Goal: Register for event/course

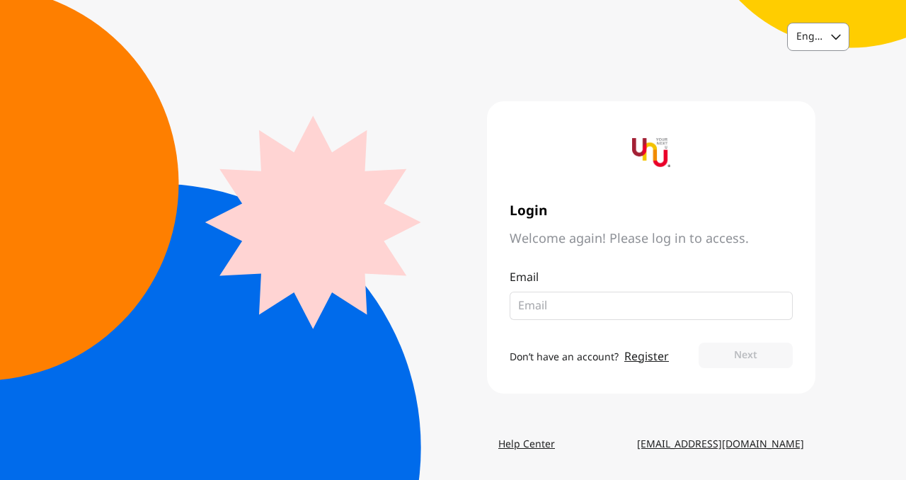
click at [805, 46] on div "English" at bounding box center [805, 36] width 35 height 25
click at [820, 108] on div "Thai" at bounding box center [818, 96] width 61 height 25
click at [641, 283] on p "อีเมล" at bounding box center [650, 277] width 283 height 17
click at [642, 289] on div "อีเมล" at bounding box center [650, 294] width 283 height 51
click at [603, 362] on link "สร้างบัญชี" at bounding box center [590, 356] width 47 height 17
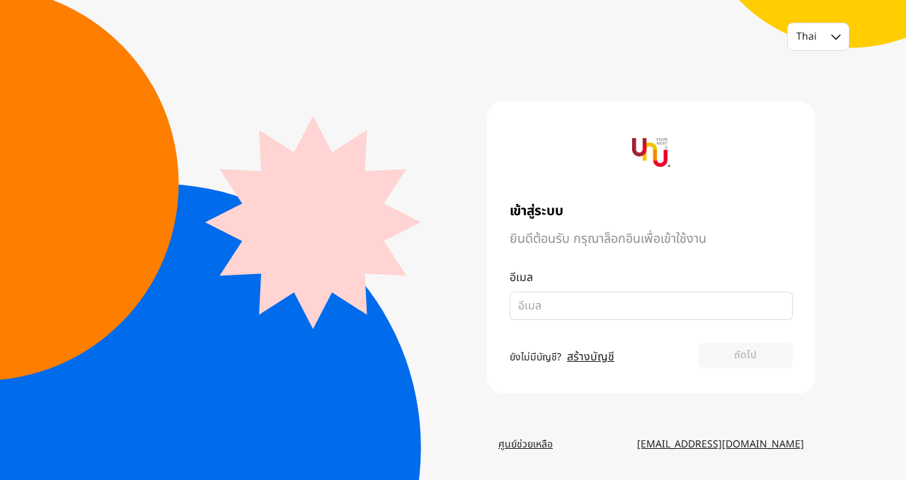
click at [587, 352] on link "สร้างบัญชี" at bounding box center [590, 356] width 47 height 17
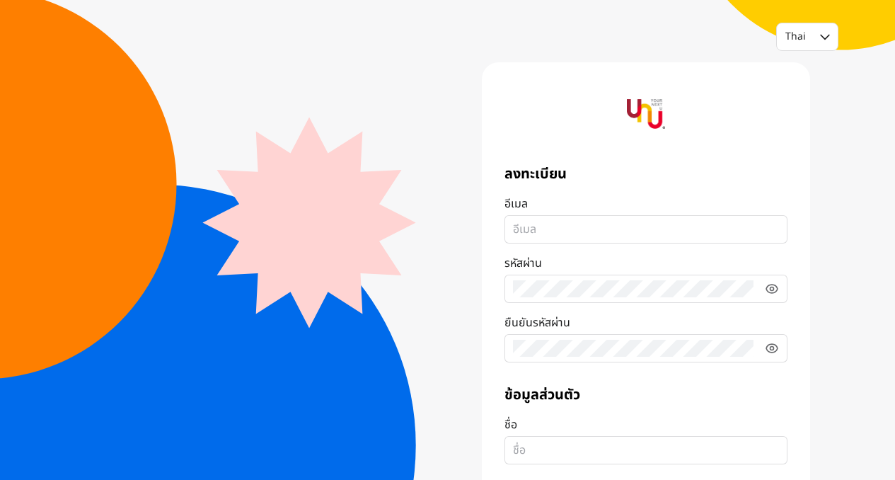
click at [630, 237] on input "อีเมล" at bounding box center [646, 229] width 266 height 17
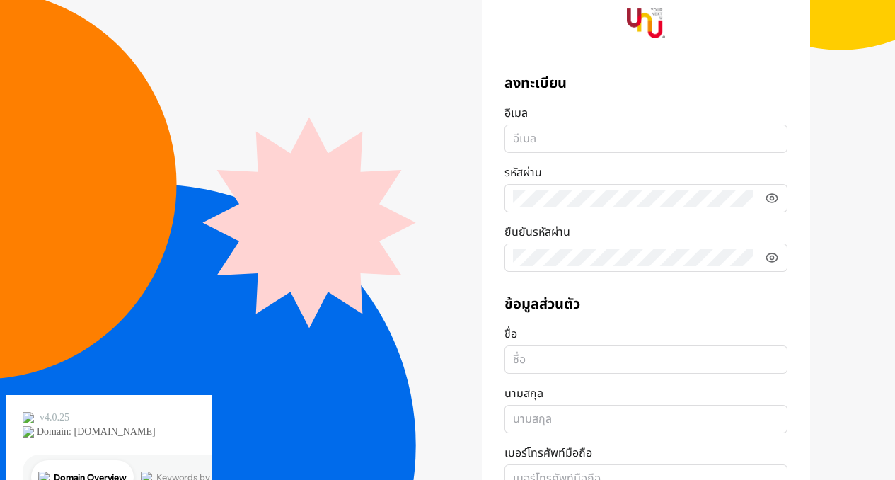
scroll to position [91, 0]
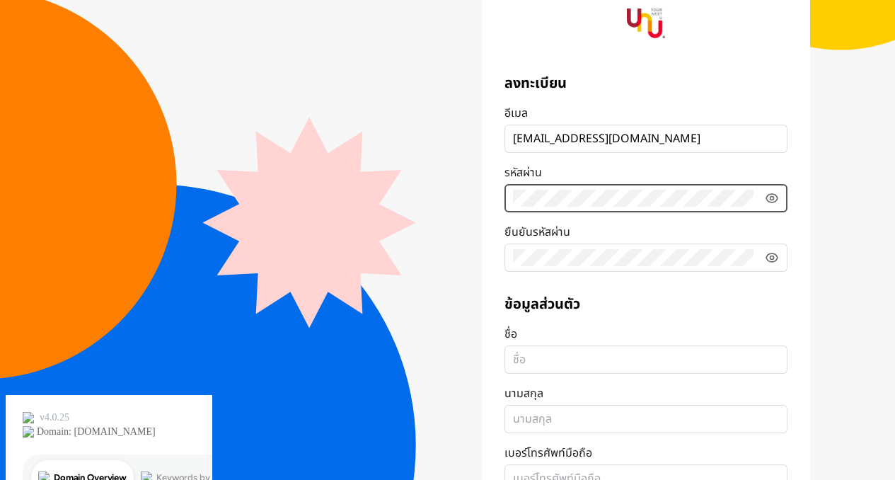
click at [607, 200] on fieldset at bounding box center [646, 198] width 283 height 28
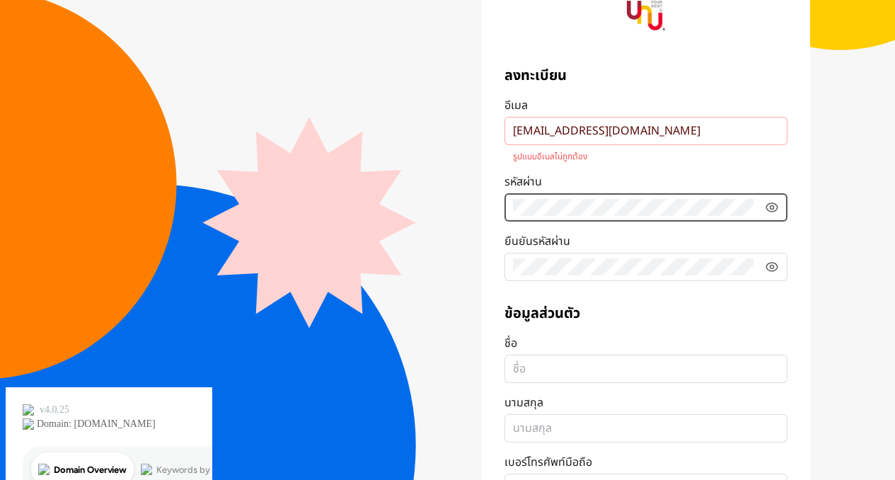
scroll to position [98, 0]
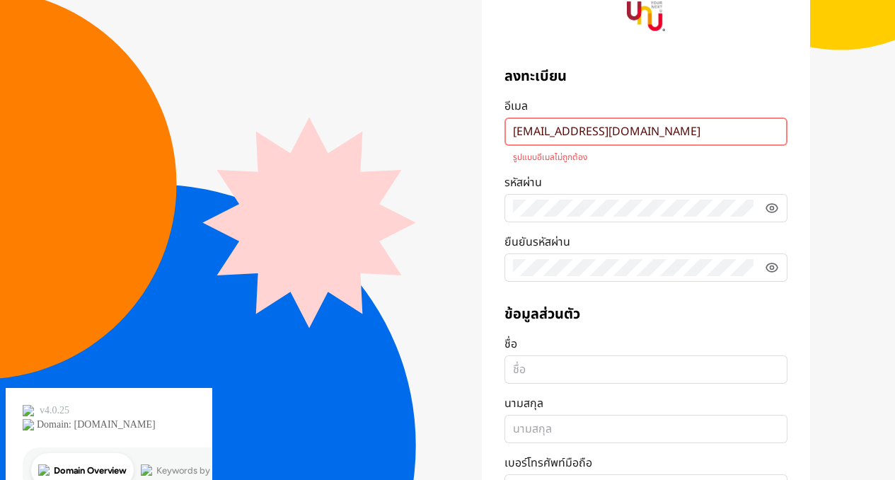
click at [519, 136] on input "๋๋Jidapa.ritt@gmail.com" at bounding box center [646, 131] width 266 height 17
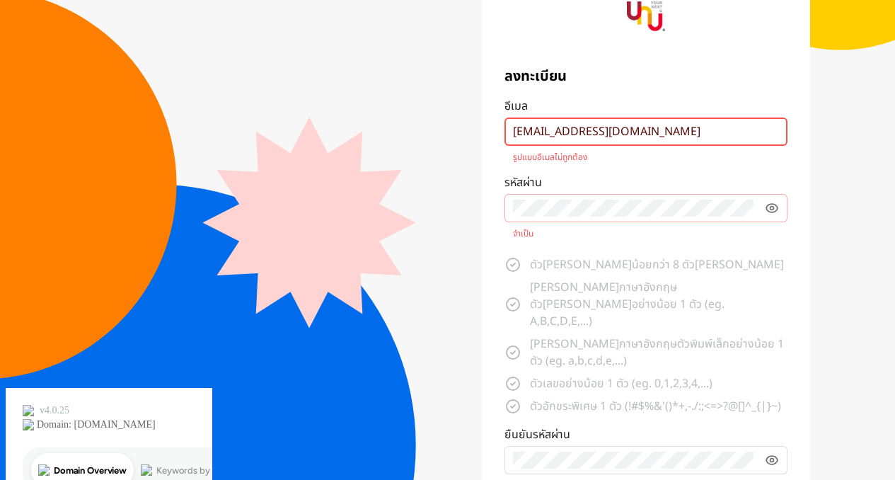
type input "๋๋jidapa.ritt@gmail.com"
click at [552, 154] on p "รูปแบบอีเมลไม่ถูกต้อง" at bounding box center [646, 156] width 266 height 11
click at [552, 140] on input "๋๋jidapa.ritt@gmail.com" at bounding box center [646, 131] width 266 height 17
click at [552, 136] on input "๋๋[EMAIL_ADDRESS][DOMAIN_NAME]" at bounding box center [646, 131] width 266 height 17
click at [584, 141] on fieldset "๋๋jidapa.ritt@gmail.com" at bounding box center [646, 131] width 283 height 28
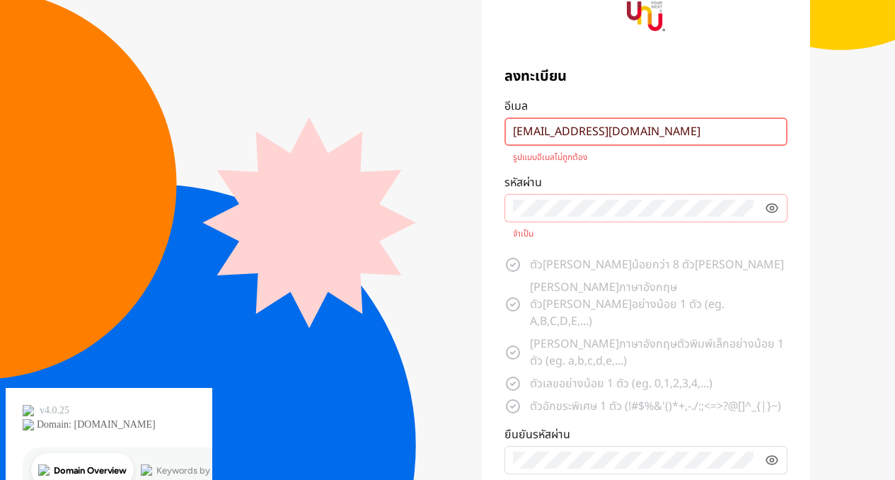
click at [584, 140] on input "๋๋jidapa.ritt@gmail.com" at bounding box center [646, 131] width 266 height 17
click at [606, 137] on input "๋๋jidapa.ritt@gmail.com" at bounding box center [646, 131] width 266 height 17
click at [645, 137] on input "๋๋jidapa.ritt@gmail.com" at bounding box center [646, 131] width 266 height 17
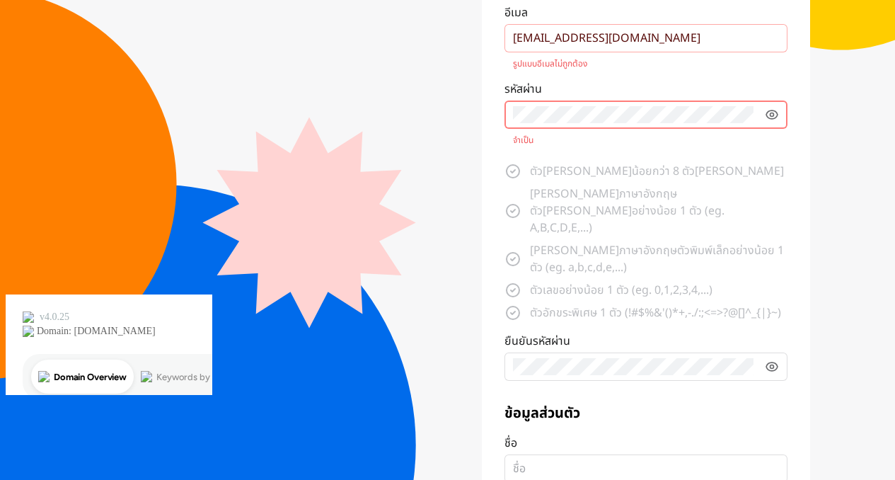
scroll to position [175, 0]
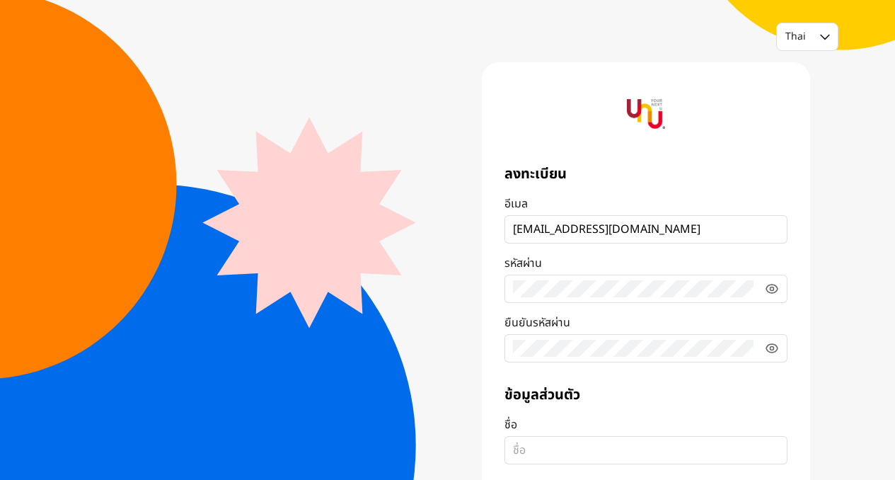
type input "๋๋[EMAIL_ADDRESS][DOMAIN_NAME]"
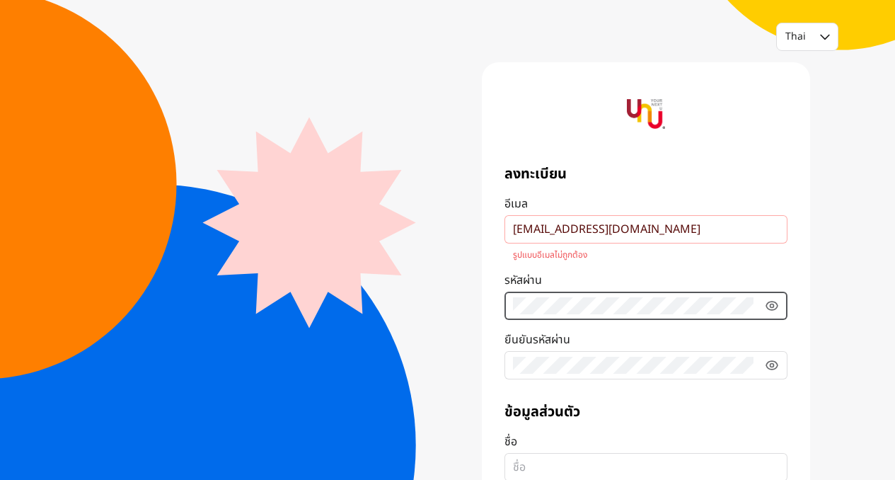
click at [589, 280] on label "รหัสผ่าน" at bounding box center [646, 296] width 283 height 48
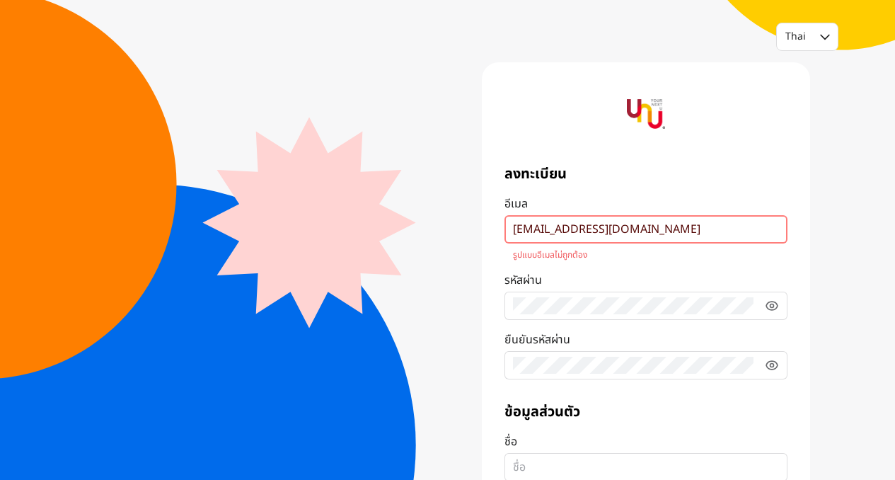
click at [581, 236] on input "๋๋jidapa.ritt@gmail.com" at bounding box center [646, 229] width 266 height 17
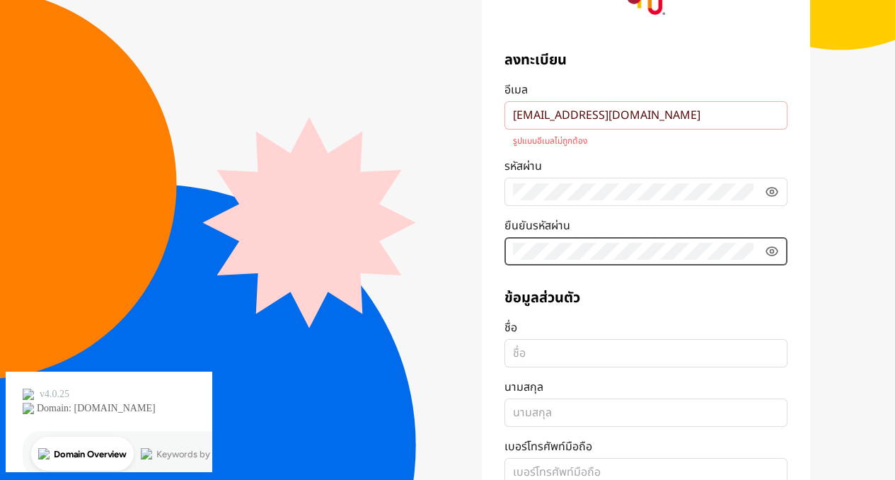
scroll to position [115, 0]
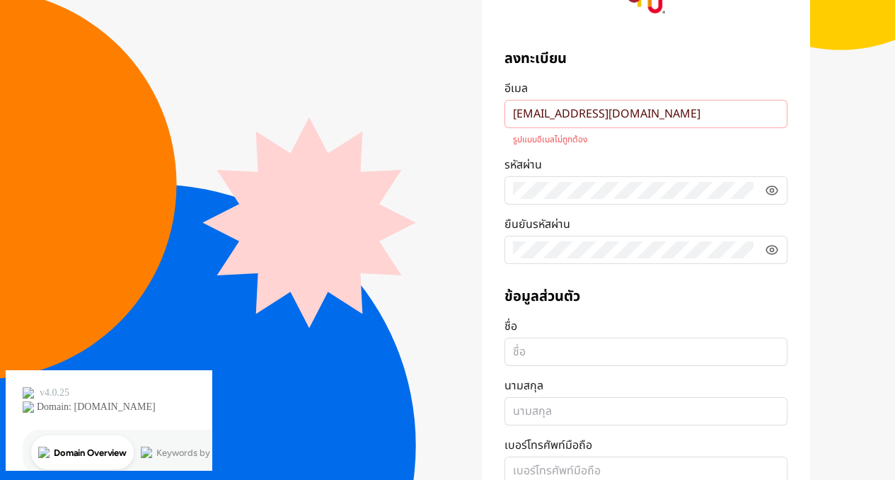
click at [563, 364] on fieldset at bounding box center [646, 352] width 283 height 28
click at [563, 360] on input "ชื่อ" at bounding box center [646, 351] width 266 height 17
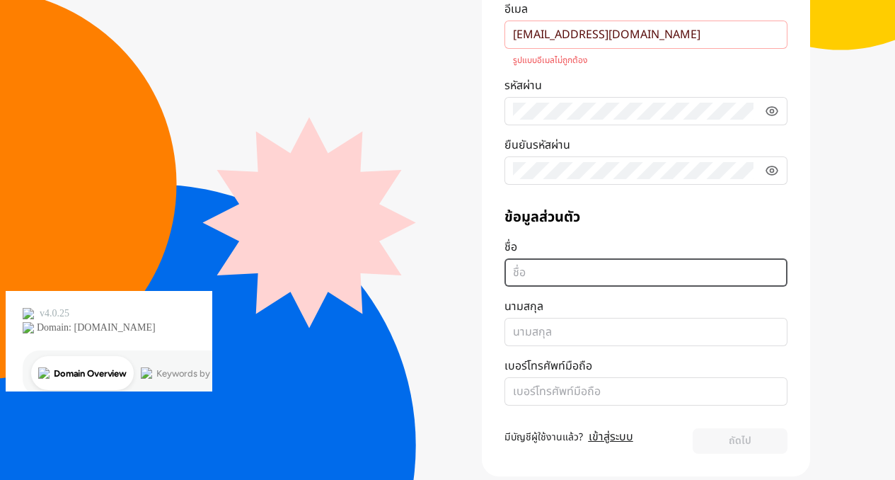
scroll to position [202, 0]
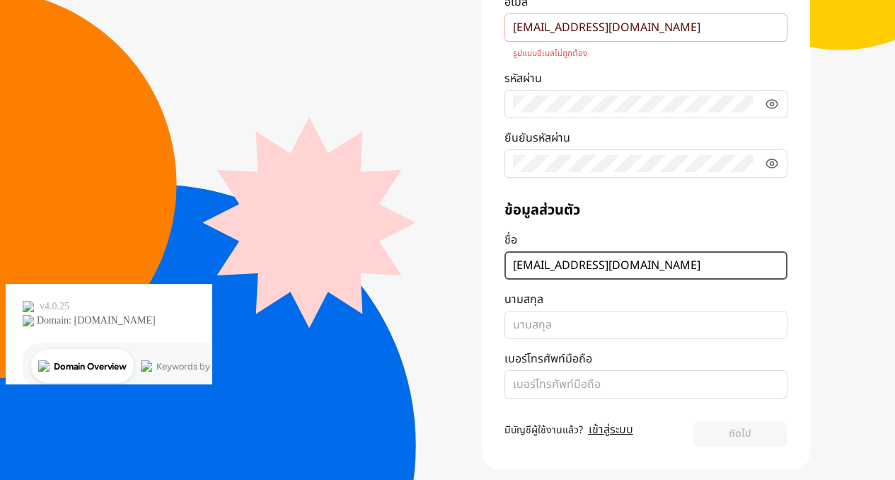
type input "๋Jidapa.ritt@gmail.com"
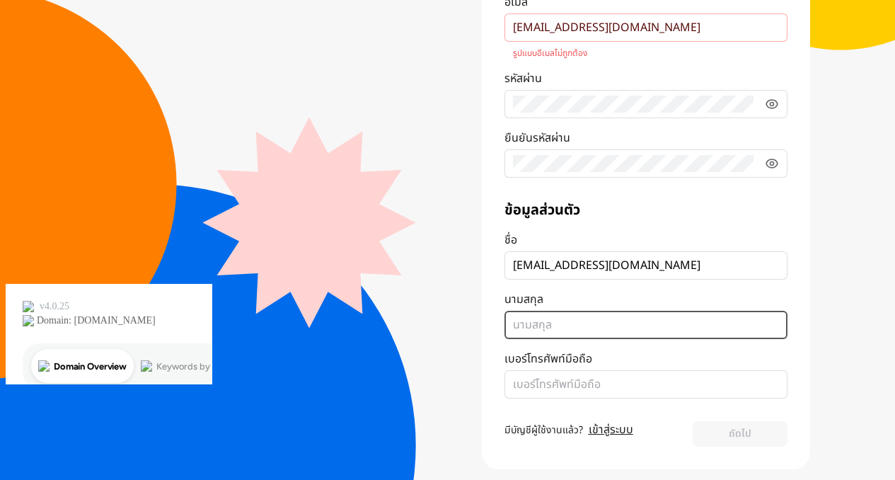
click at [542, 333] on input "นามสกุล" at bounding box center [646, 324] width 266 height 17
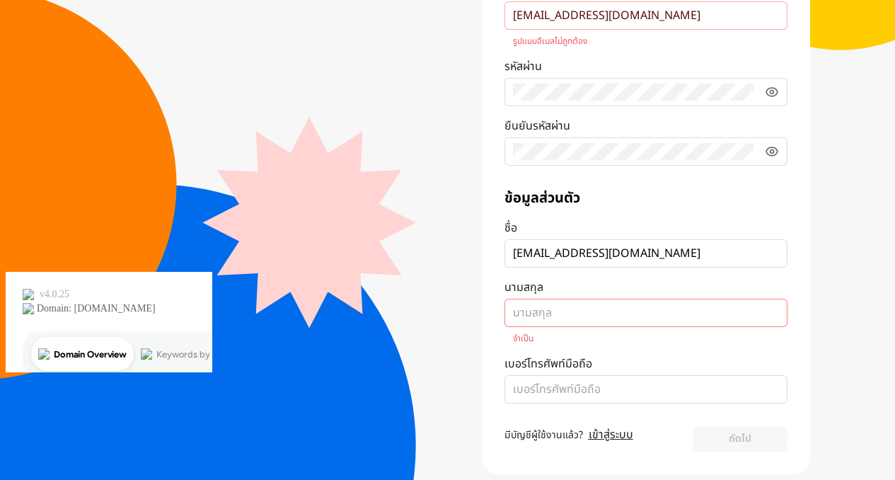
click at [543, 323] on fieldset at bounding box center [646, 313] width 283 height 28
click at [543, 321] on input "นามสกุล จำเป็น" at bounding box center [646, 312] width 266 height 17
click at [543, 315] on input "นามสกุล จำเป็น" at bounding box center [646, 312] width 266 height 17
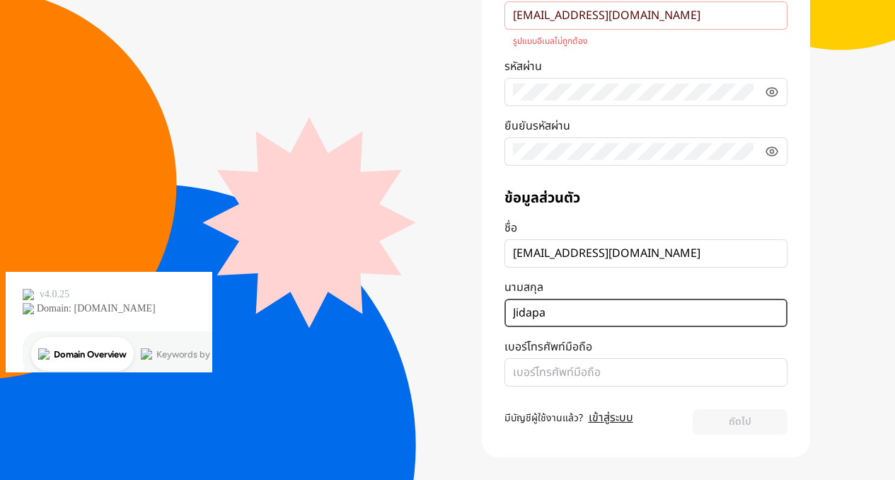
click at [554, 318] on input "๋Jidapa" at bounding box center [646, 312] width 266 height 17
type input "๋Jidapa"
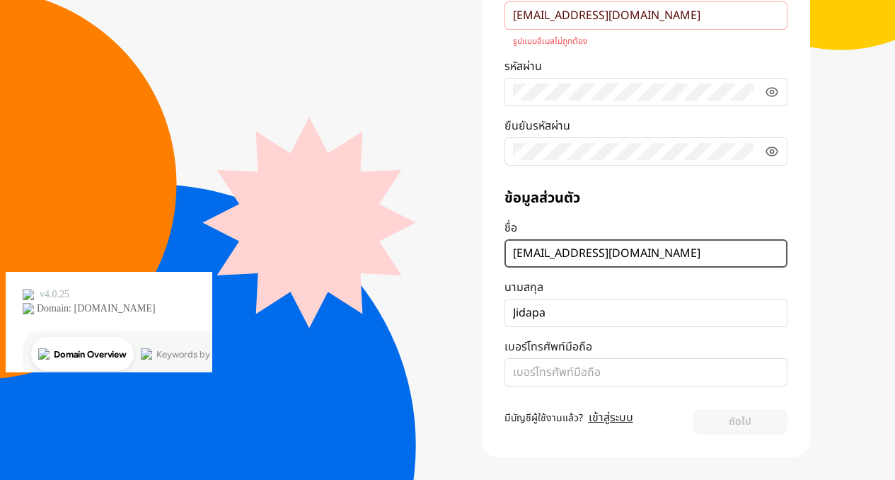
drag, startPoint x: 547, startPoint y: 250, endPoint x: 725, endPoint y: 248, distance: 177.6
click at [725, 248] on input "๋Jidapa.ritt@gmail.com" at bounding box center [646, 253] width 266 height 17
type input "๋Jidapa"
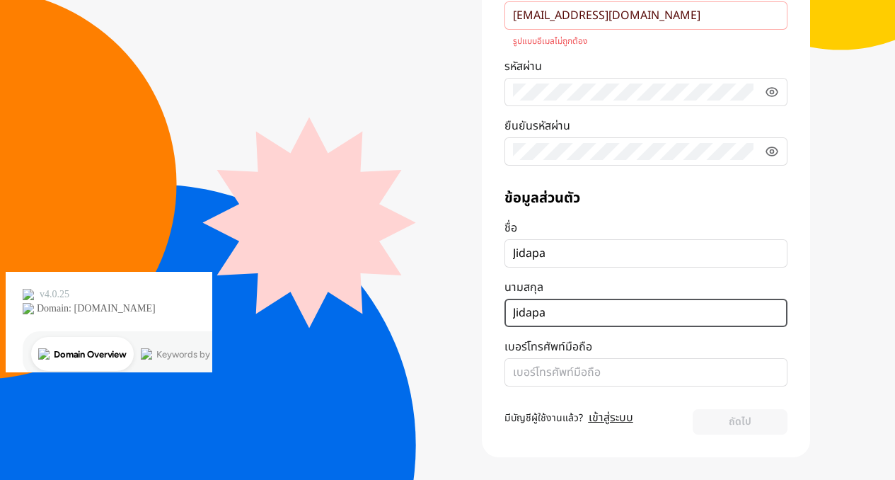
click at [646, 308] on input "๋Jidapa" at bounding box center [646, 312] width 266 height 17
type input "Ritthep"
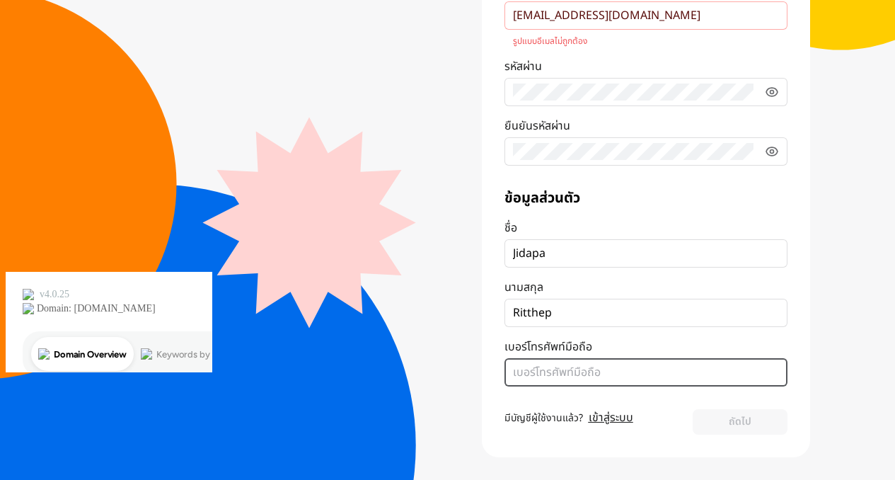
click at [513, 374] on input "เบอร์โทรศัพท์มือถือ" at bounding box center [646, 372] width 266 height 17
type input "0642419362"
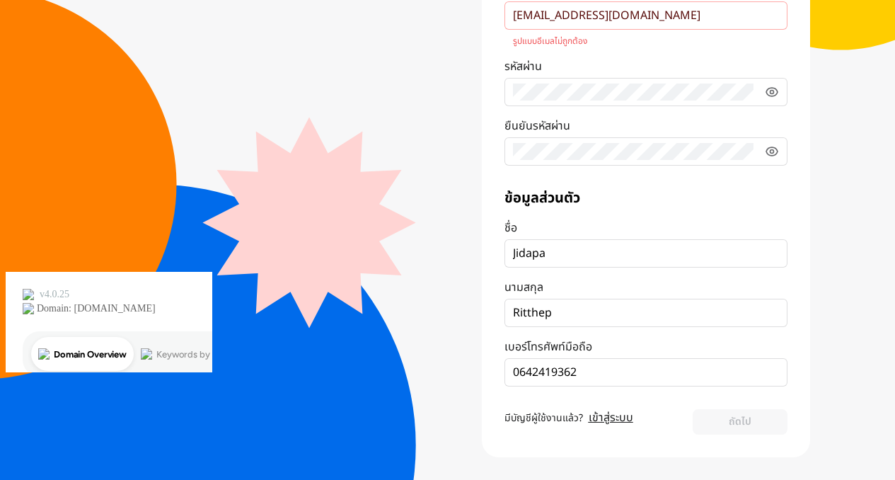
click at [673, 214] on div "ข้อมูลส่วนตัว ชื่อ ๋Jidapa นามสกุล Ritthep เบอร์โทรศัพท์มือถือ 0642419362" at bounding box center [646, 287] width 283 height 198
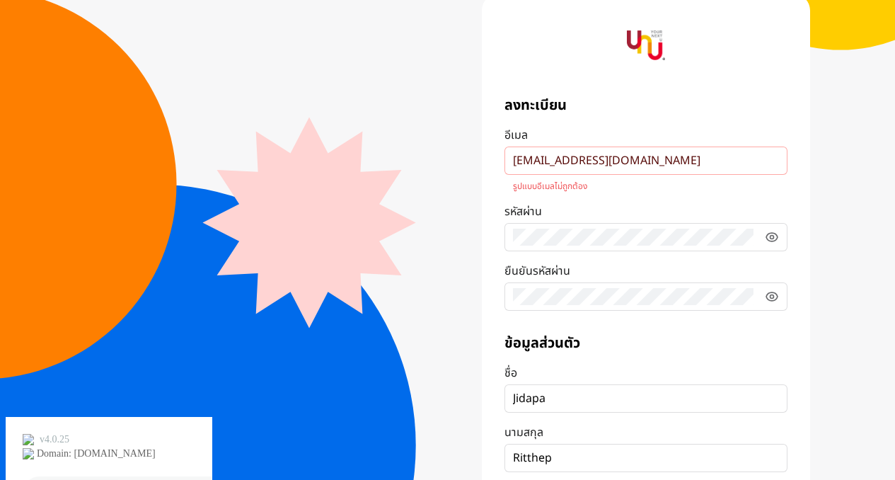
scroll to position [0, 0]
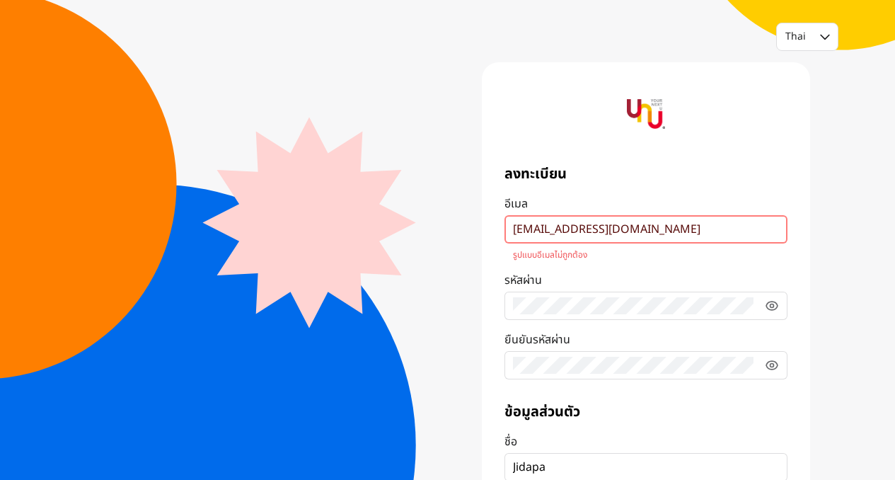
click at [652, 230] on input "๋๋jidapa.ritt@gmail.com" at bounding box center [646, 229] width 266 height 17
click at [576, 238] on fieldset "๋๋jidapa.ritt@gmail.com" at bounding box center [646, 229] width 283 height 28
click at [576, 238] on input "๋๋jidapa.ritt@gmail.com" at bounding box center [646, 229] width 266 height 17
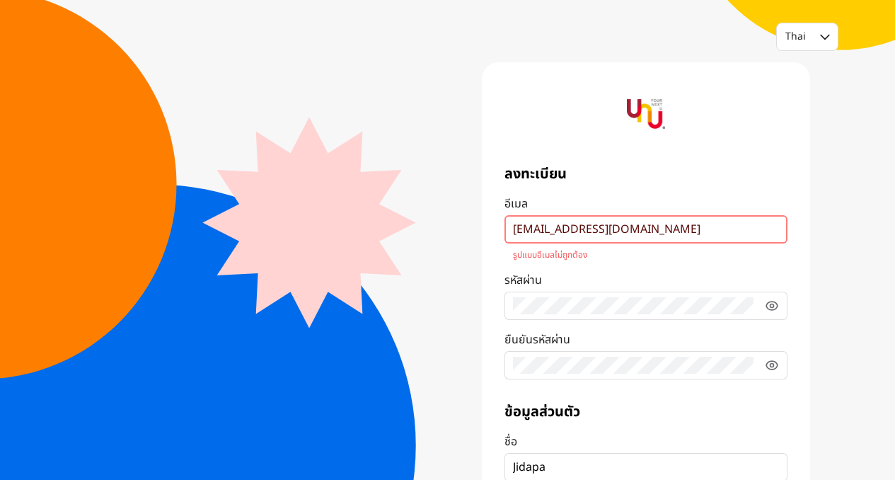
click at [577, 233] on input "๋๋jidapa.ritt@gmail.com" at bounding box center [646, 229] width 266 height 17
drag, startPoint x: 618, startPoint y: 233, endPoint x: 485, endPoint y: 233, distance: 133.7
click at [485, 233] on div "ลงทะเบียน อีเมล ๋๋jidapa.ritt@gmail.com รูปแบบอีเมลไม่ถูกต้อง รหัสผ่าน ยืนยันรห…" at bounding box center [646, 366] width 328 height 609
click at [590, 224] on input "๋๋jidapa.ritt@gmail.com" at bounding box center [646, 229] width 266 height 17
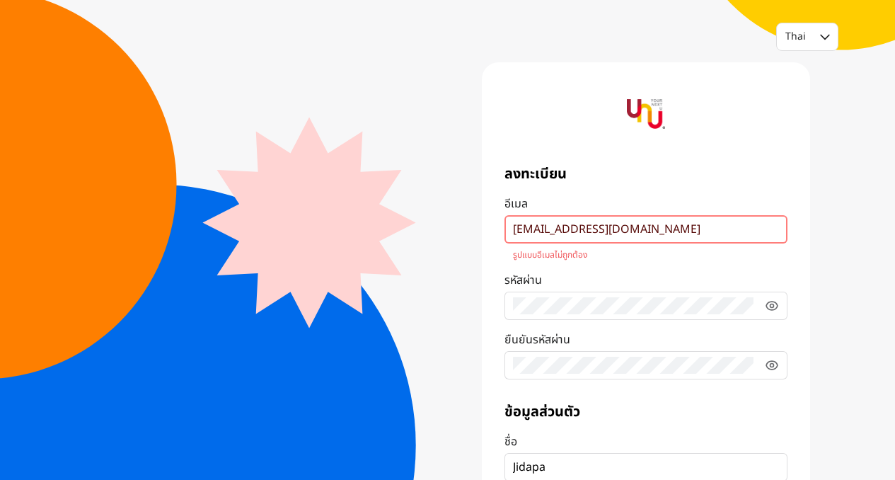
click at [590, 224] on input "๋๋jidapa.ritt@gmail.com" at bounding box center [646, 229] width 266 height 17
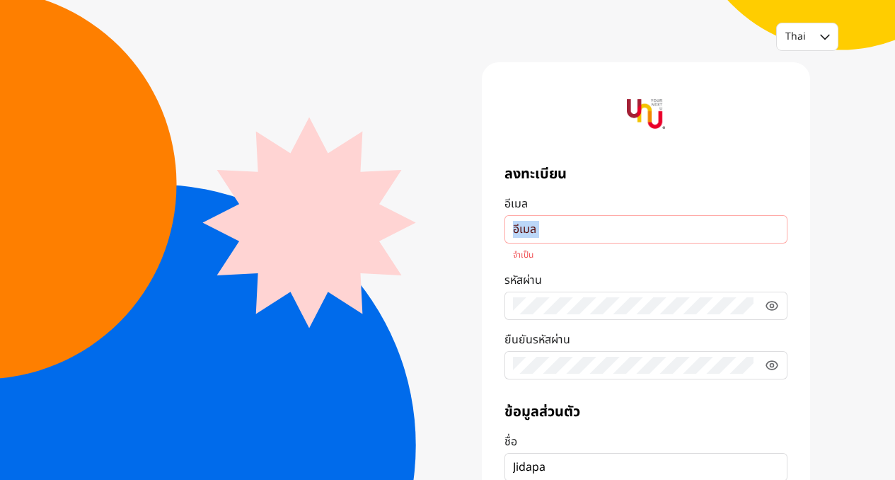
click at [594, 243] on label "อีเมล จำเป็น" at bounding box center [646, 227] width 283 height 65
click at [590, 236] on input "อีเมล จำเป็น" at bounding box center [646, 229] width 266 height 17
type input "mpa.aom@gmail.com"
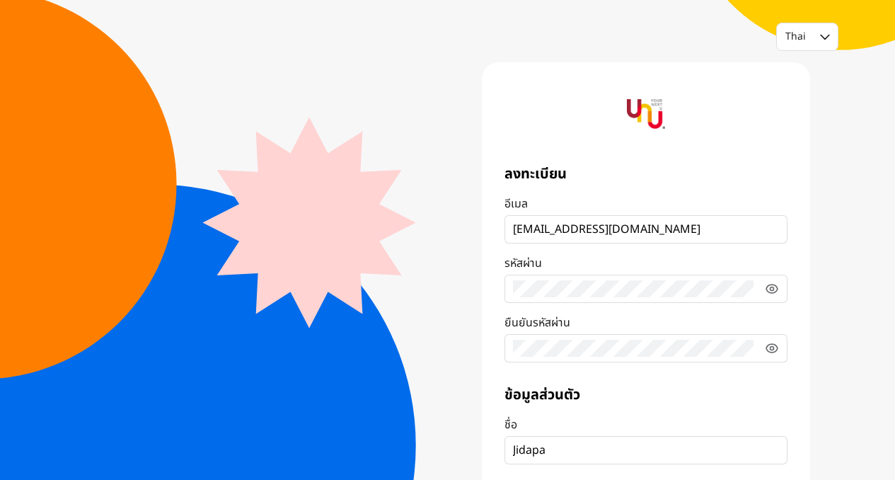
click at [597, 260] on div "รหัสผ่าน" at bounding box center [646, 263] width 283 height 17
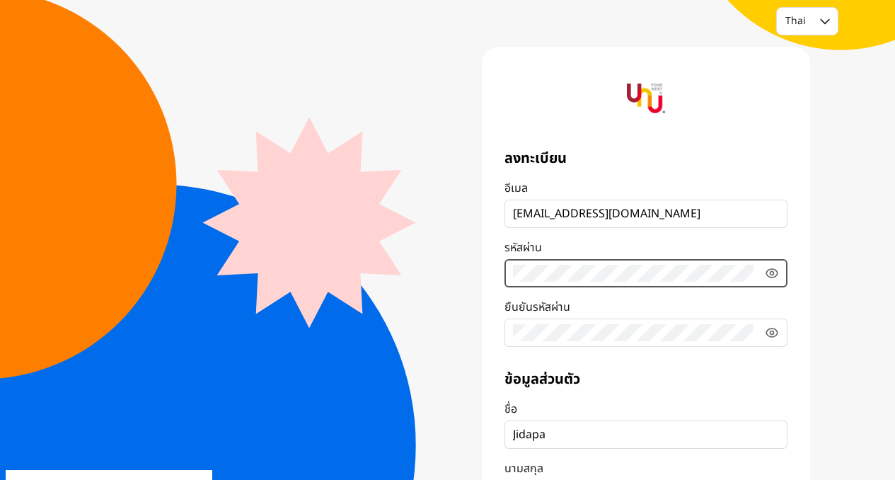
scroll to position [18, 0]
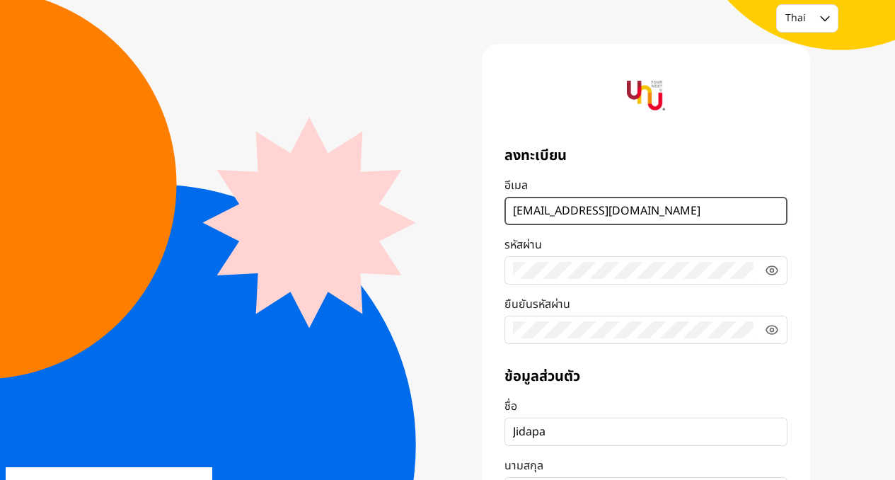
click at [618, 210] on input "mpa.aom@gmail.com" at bounding box center [646, 210] width 266 height 17
click at [563, 211] on input "mpa.aom@gmail.com" at bounding box center [646, 210] width 266 height 17
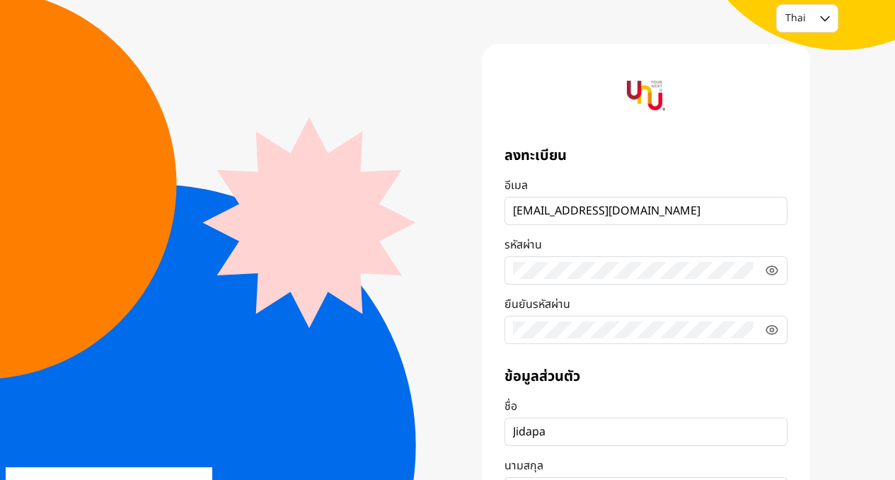
click at [570, 187] on div "อีเมล" at bounding box center [646, 185] width 283 height 17
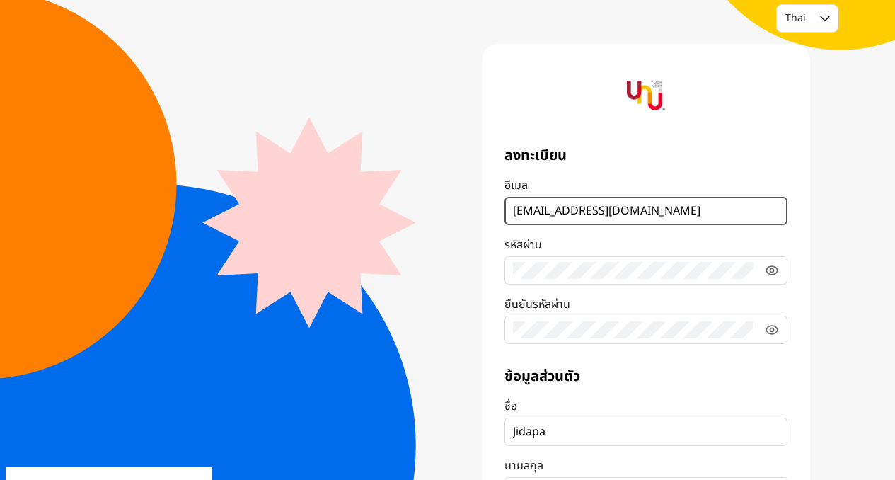
click at [570, 202] on input "mpa.aom@gmail.com" at bounding box center [646, 210] width 266 height 17
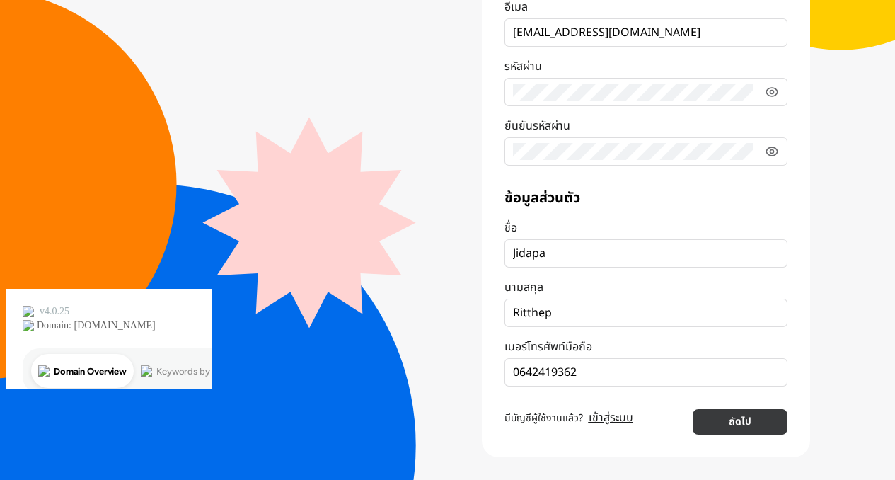
click at [708, 413] on button "ถัดไป" at bounding box center [740, 421] width 94 height 25
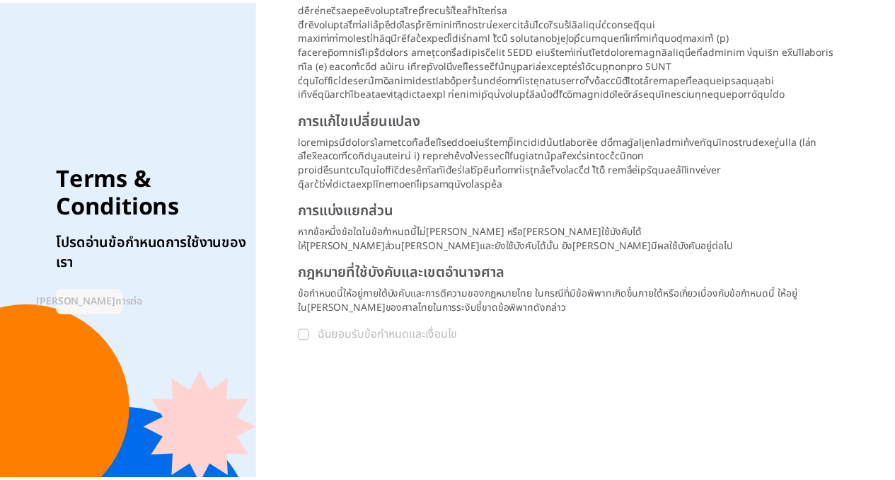
scroll to position [2062, 0]
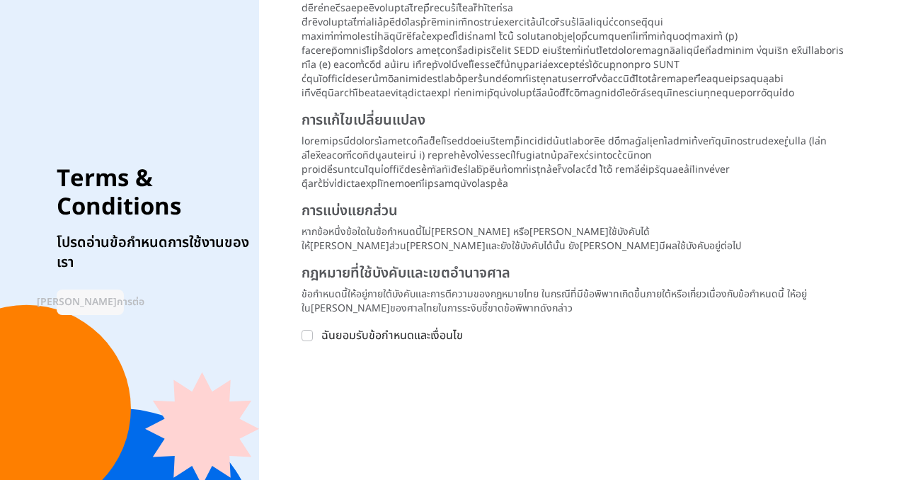
click at [473, 346] on div "ฉันยอมรับข้อกำหนดและเงื่อนไข ดำเนินการต่อ" at bounding box center [575, 341] width 548 height 51
click at [472, 344] on div "ฉันยอมรับข้อกำหนดและเงื่อนไข ดำเนินการต่อ" at bounding box center [575, 341] width 548 height 51
click at [311, 331] on icon at bounding box center [307, 335] width 8 height 8
click at [313, 331] on input "ฉันยอมรับข้อกำหนดและเงื่อนไข" at bounding box center [306, 335] width 11 height 11
checkbox input "true"
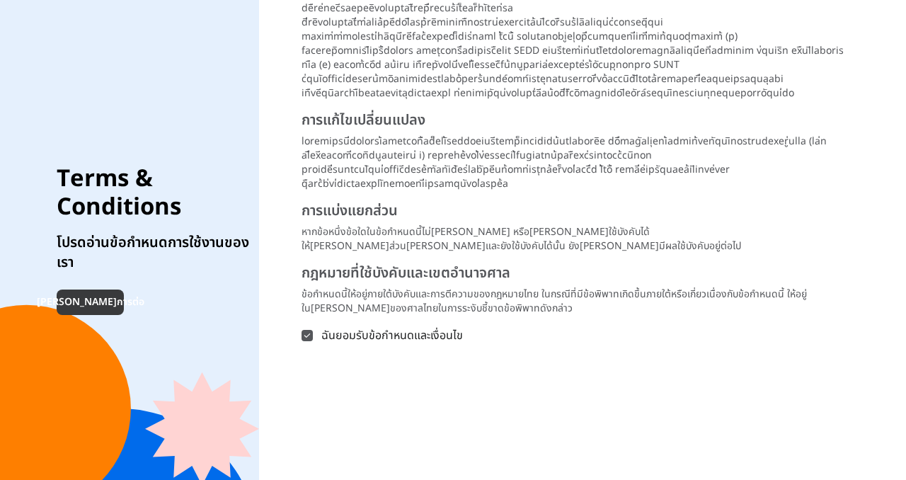
click at [100, 289] on button "ดำเนินการต่อ" at bounding box center [90, 301] width 67 height 25
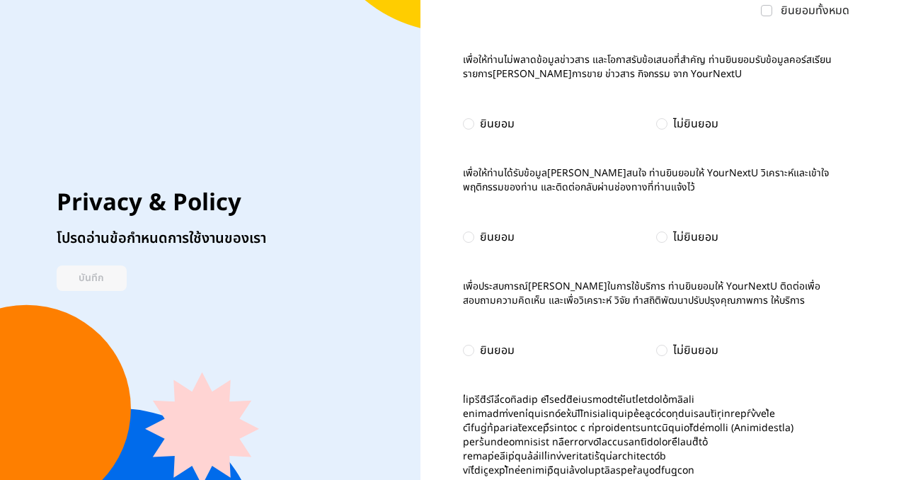
click at [499, 129] on div "ยินยอม" at bounding box center [497, 123] width 35 height 17
click at [752, 21] on form "ยินยอมทั้งหมด เพื่อให้ท่านไม่พลาดข้อมูลข่าวสาร และโอกาสรับข้อเสนอที่สำคัญ ท่านย…" at bounding box center [656, 239] width 386 height 475
click at [769, 13] on icon at bounding box center [766, 10] width 6 height 4
click at [770, 16] on input "ยินยอมทั้งหมด" at bounding box center [766, 10] width 11 height 11
click at [107, 282] on button "บันทึก" at bounding box center [92, 277] width 70 height 25
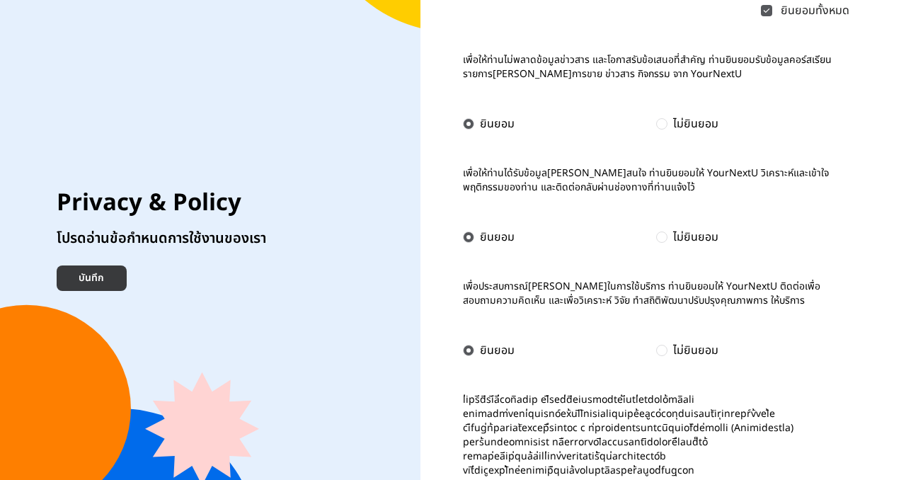
checkbox input "true"
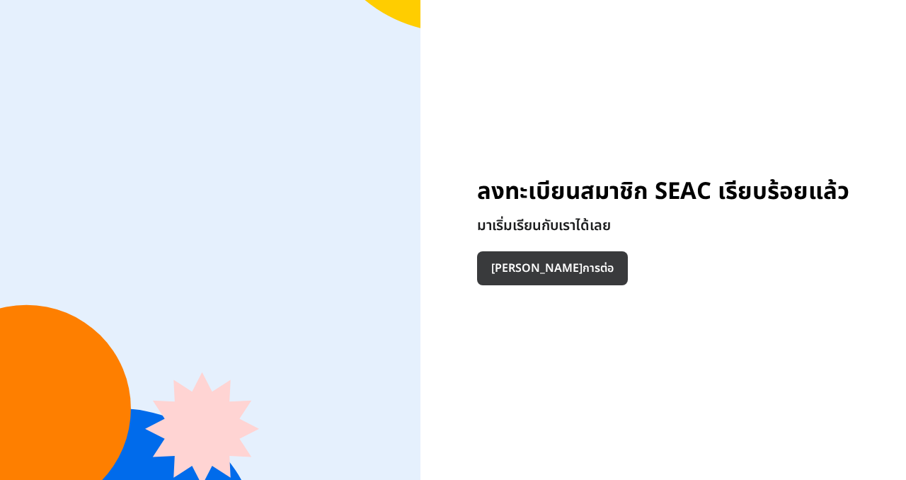
click at [502, 263] on button "ดำเนินการต่อ" at bounding box center [552, 268] width 151 height 34
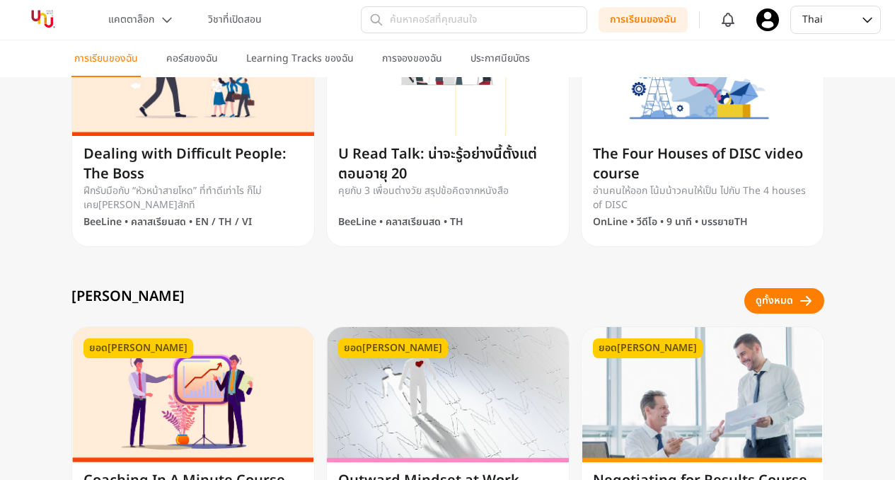
scroll to position [638, 0]
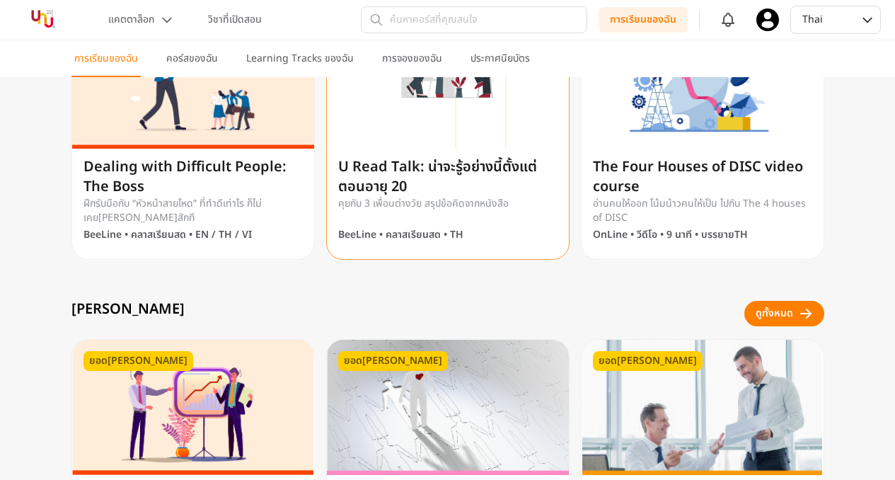
click at [440, 244] on div "BeeLine • คลาสเรียนสด • TH" at bounding box center [448, 237] width 242 height 31
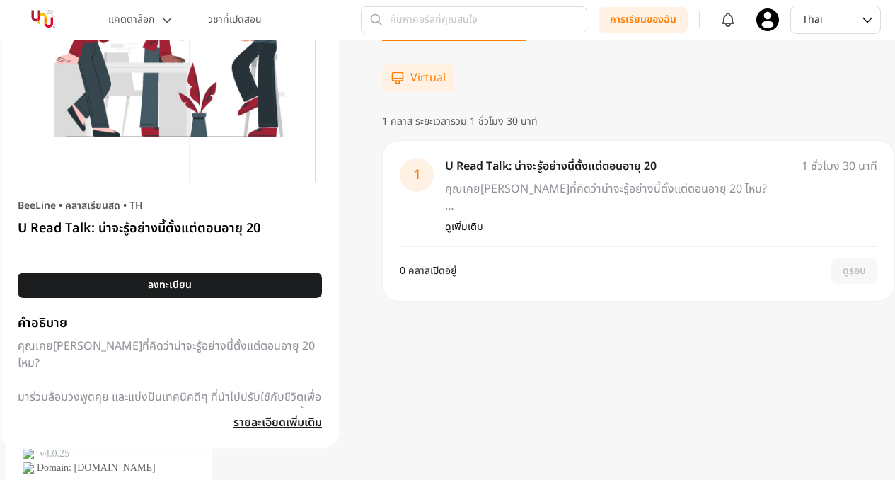
scroll to position [58, 0]
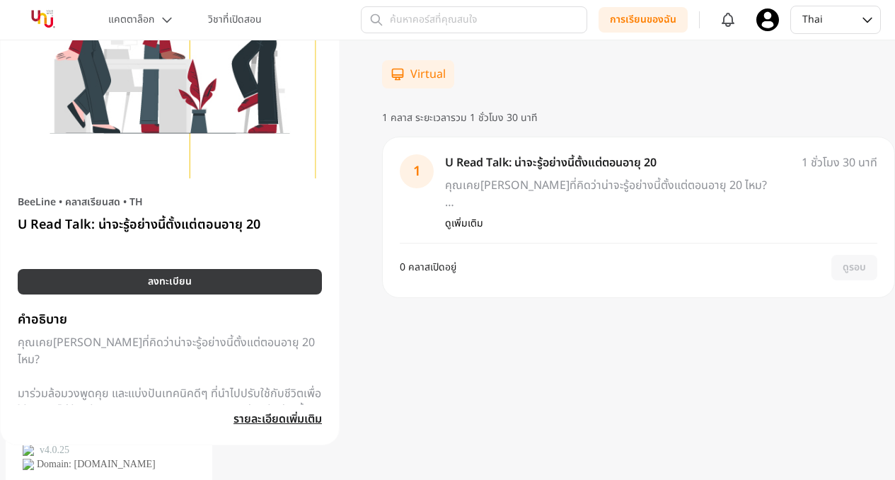
click at [289, 291] on button "ลงทะเบียน" at bounding box center [170, 281] width 304 height 25
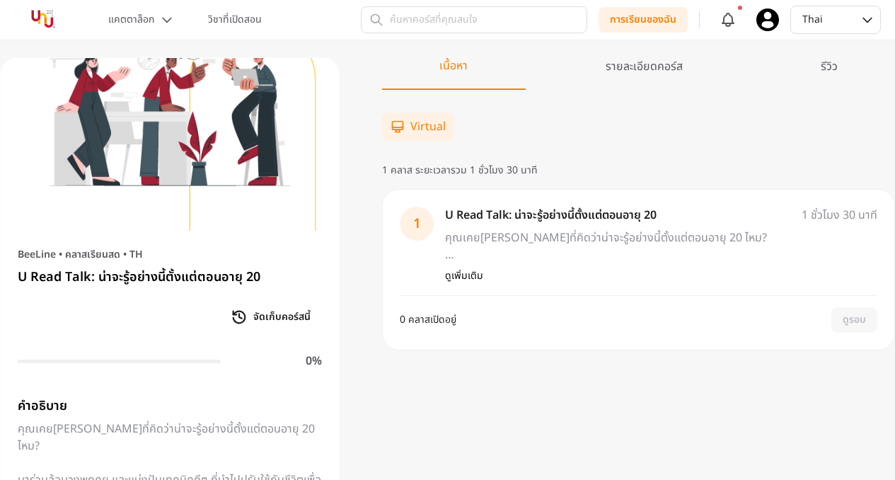
scroll to position [0, 0]
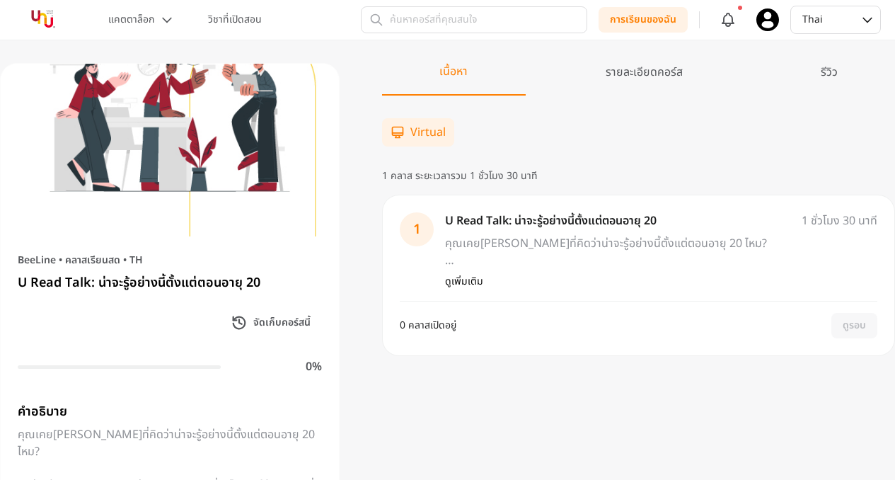
click at [238, 226] on img at bounding box center [170, 150] width 338 height 173
click at [626, 67] on div "รายละเอียดคอร์ส" at bounding box center [644, 79] width 192 height 31
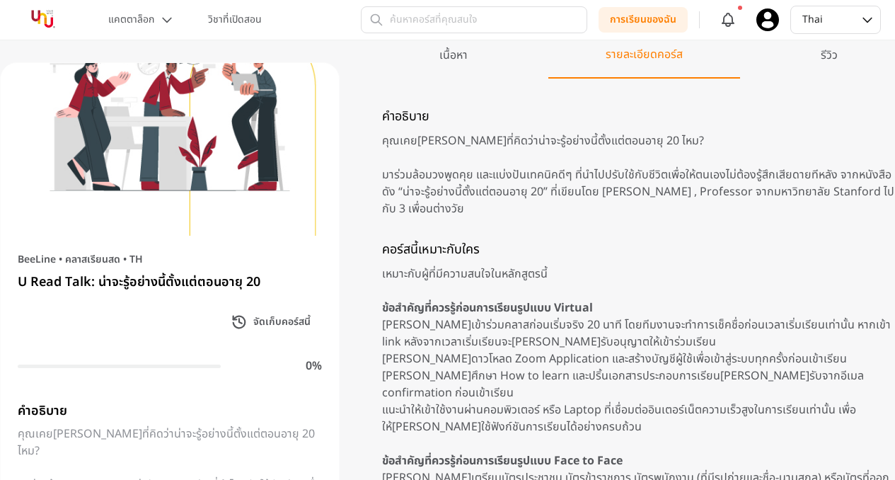
scroll to position [20, 0]
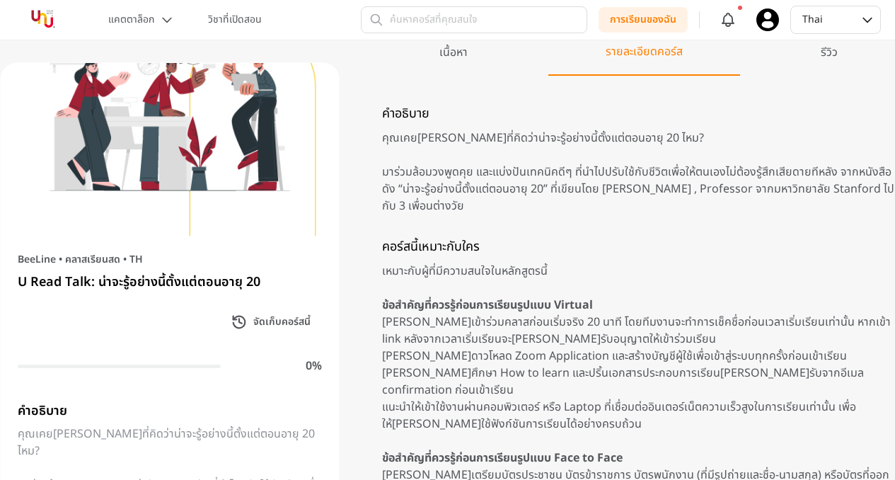
click at [445, 63] on div "เนื้อหา" at bounding box center [454, 59] width 144 height 31
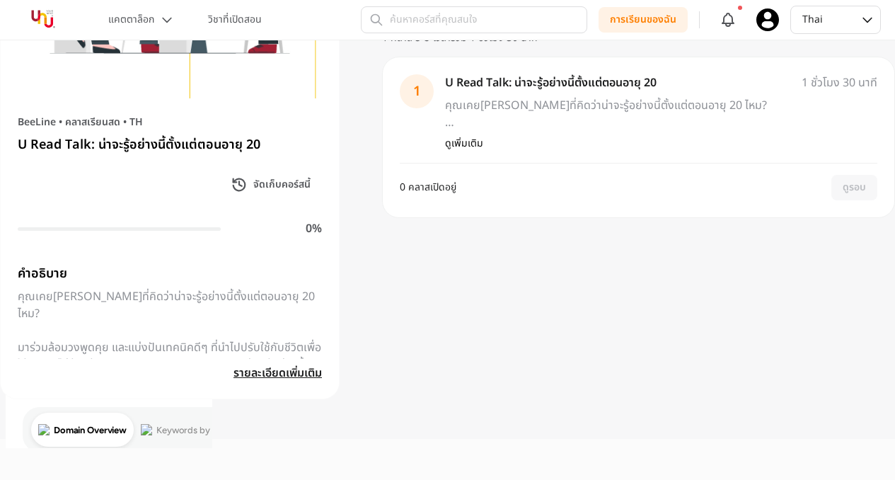
scroll to position [104, 0]
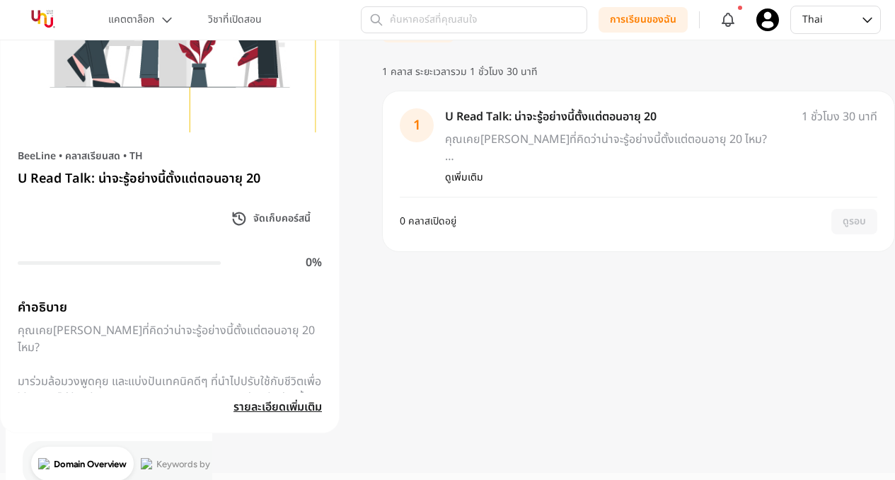
click at [267, 405] on span "รายละเอียดเพิ่มเติม" at bounding box center [278, 406] width 88 height 17
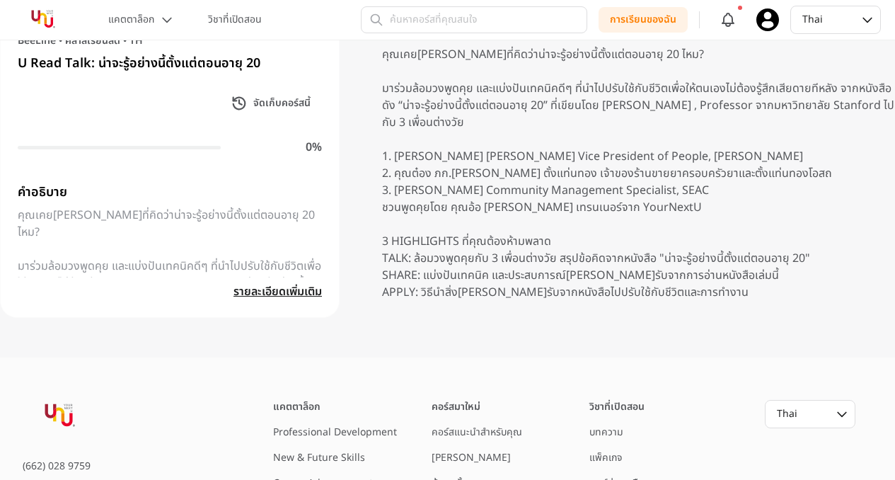
scroll to position [553, 0]
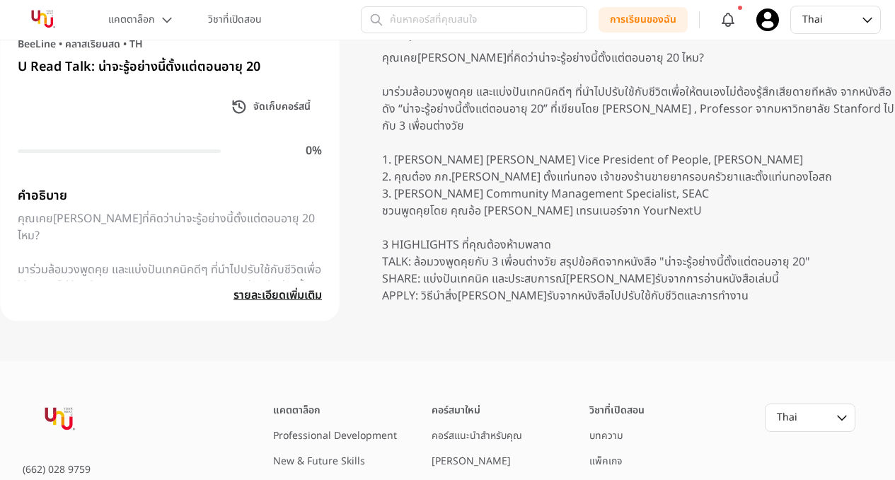
click at [56, 17] on img at bounding box center [42, 19] width 57 height 25
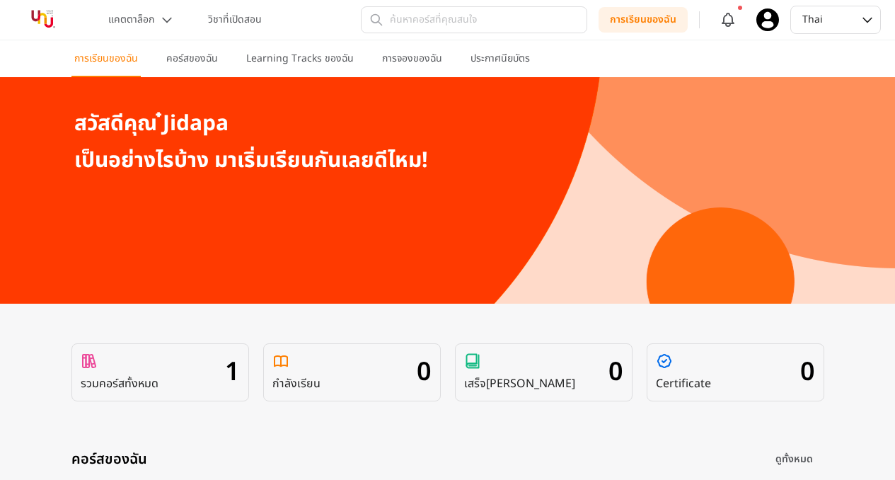
click at [129, 367] on div "รวมคอร์สทั้งหมด" at bounding box center [120, 372] width 78 height 40
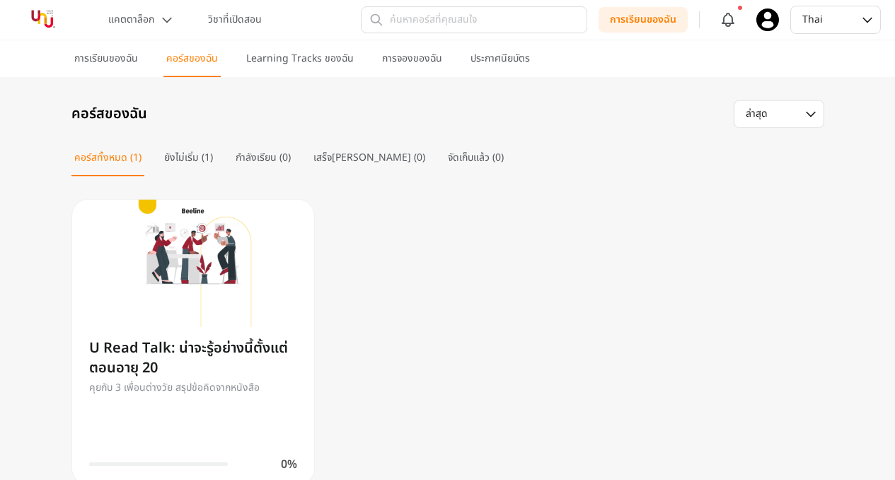
click at [224, 161] on section "คอร์สทั้งหมด (1) ยังไม่เริ่ม (1) กำลังเรียน (0) เสร็จสมบูรณ์ (0) จัดเก็บแล้ว (0)" at bounding box center [447, 163] width 753 height 25
click at [218, 161] on section "คอร์สทั้งหมด (1) ยังไม่เริ่ม (1) กำลังเรียน (0) เสร็จสมบูรณ์ (0) จัดเก็บแล้ว (0)" at bounding box center [447, 163] width 753 height 25
click at [202, 161] on p "ยังไม่เริ่ม (1)" at bounding box center [188, 158] width 49 height 14
click at [246, 21] on p "วิชาที่เปิดสอน" at bounding box center [235, 20] width 54 height 14
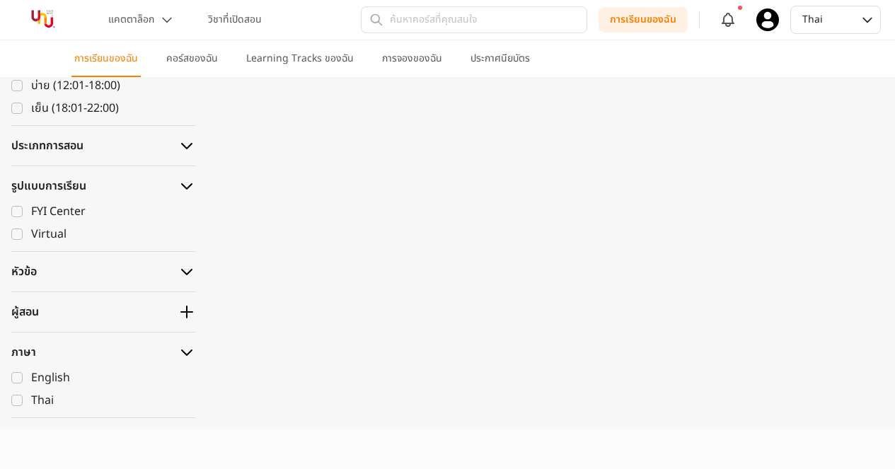
scroll to position [388, 0]
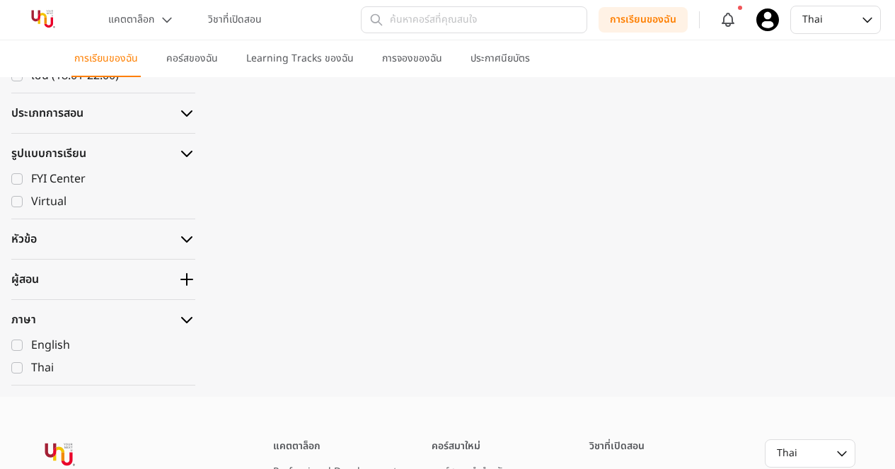
click at [132, 33] on div "แคตตาล็อก วิชาที่เปิดสอน" at bounding box center [142, 20] width 256 height 40
click at [132, 29] on button "แคตตาล็อก" at bounding box center [141, 19] width 83 height 25
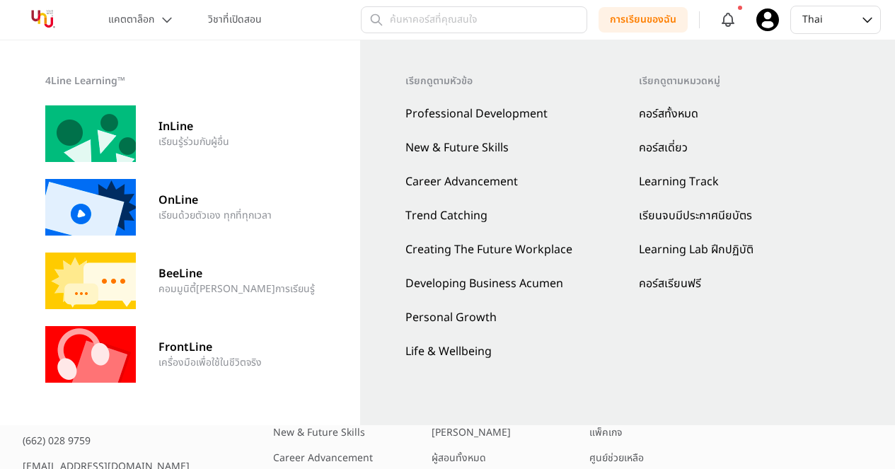
scroll to position [458, 0]
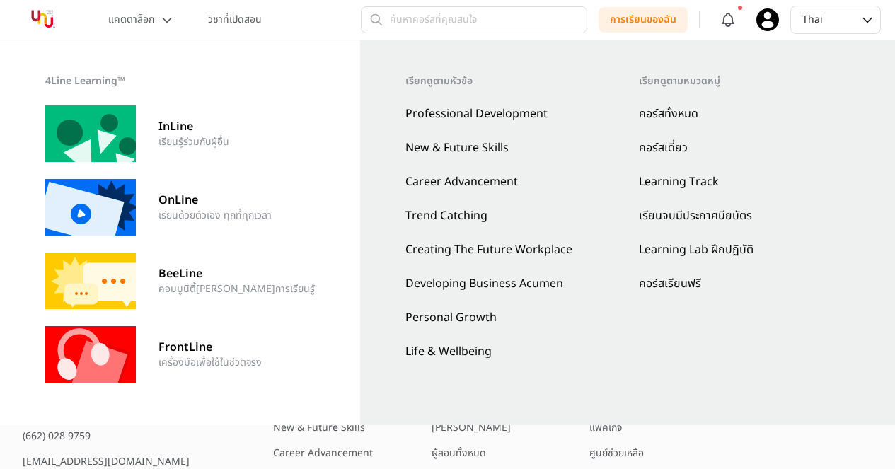
click at [126, 146] on img at bounding box center [90, 133] width 91 height 57
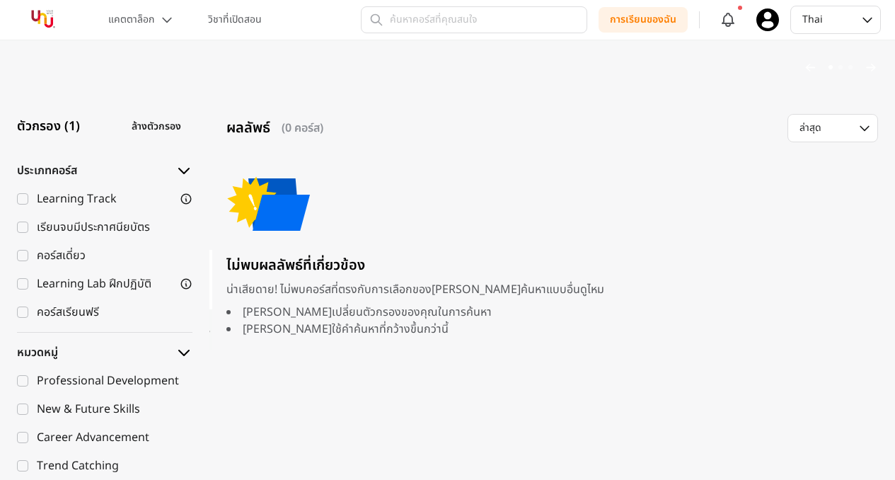
scroll to position [236, 0]
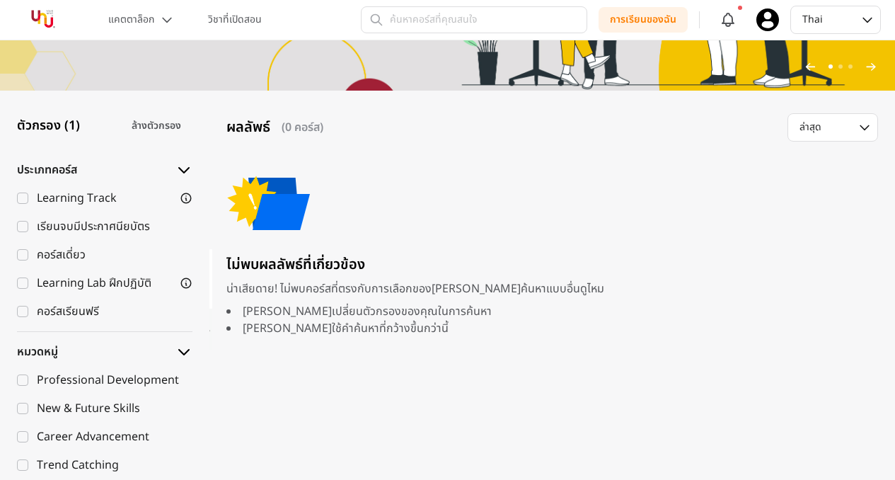
click at [101, 205] on div "Learning Track" at bounding box center [77, 198] width 80 height 17
click at [28, 204] on input "Learning Track" at bounding box center [22, 197] width 11 height 11
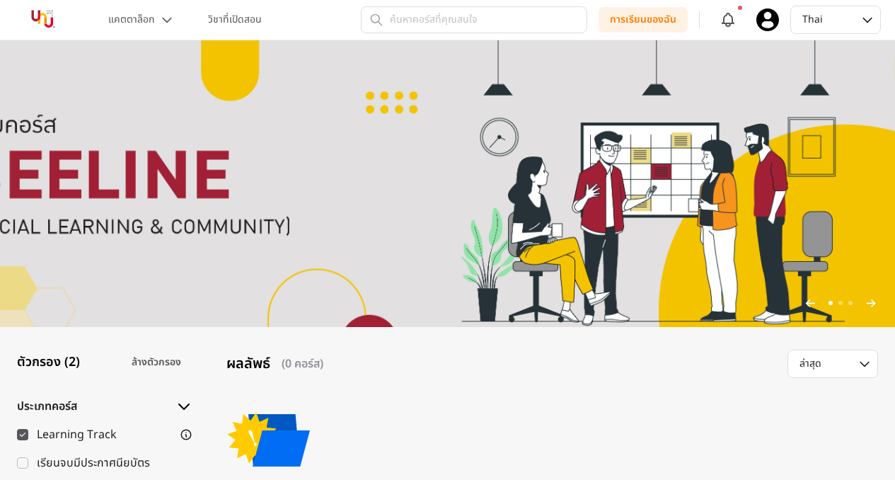
scroll to position [222, 0]
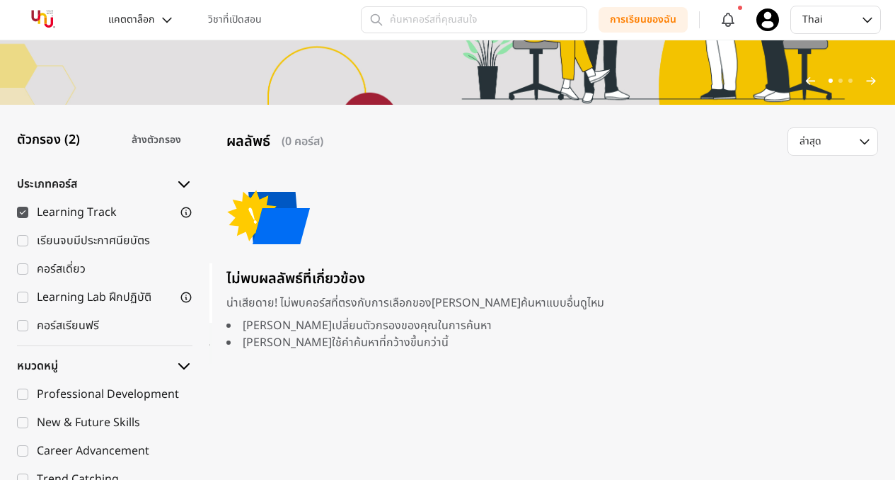
click at [168, 24] on icon at bounding box center [167, 20] width 14 height 14
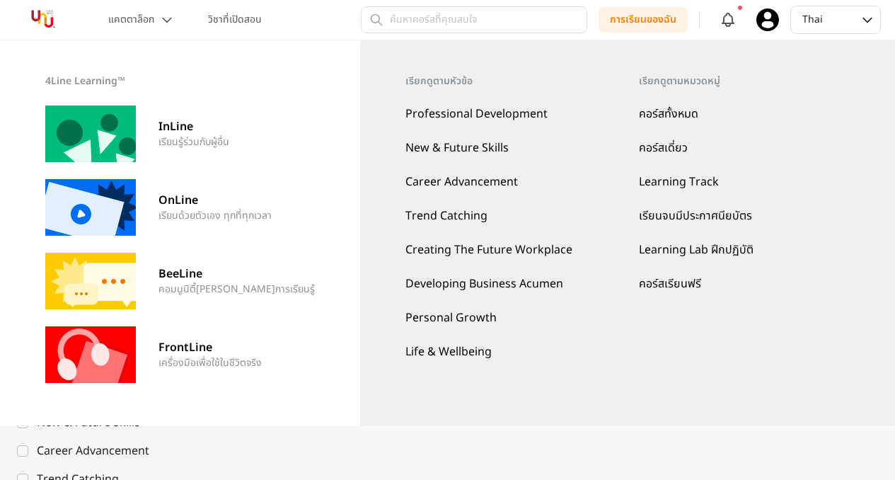
click at [88, 231] on img at bounding box center [90, 207] width 91 height 57
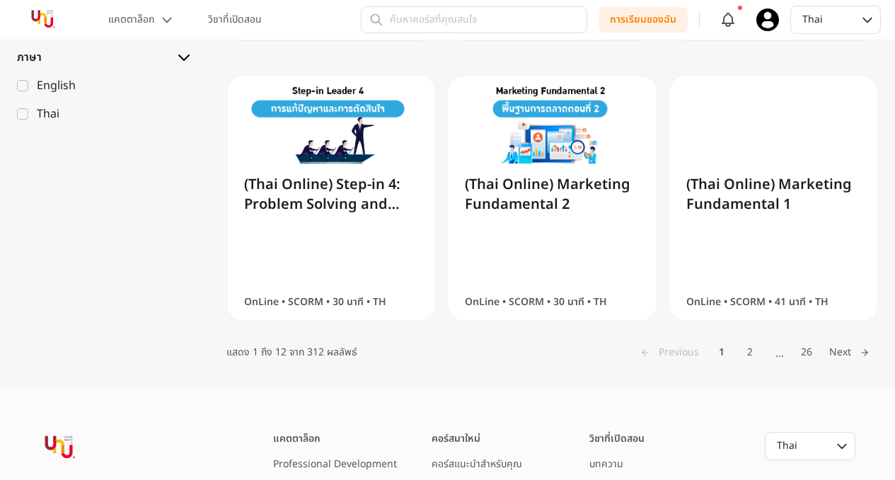
scroll to position [1204, 0]
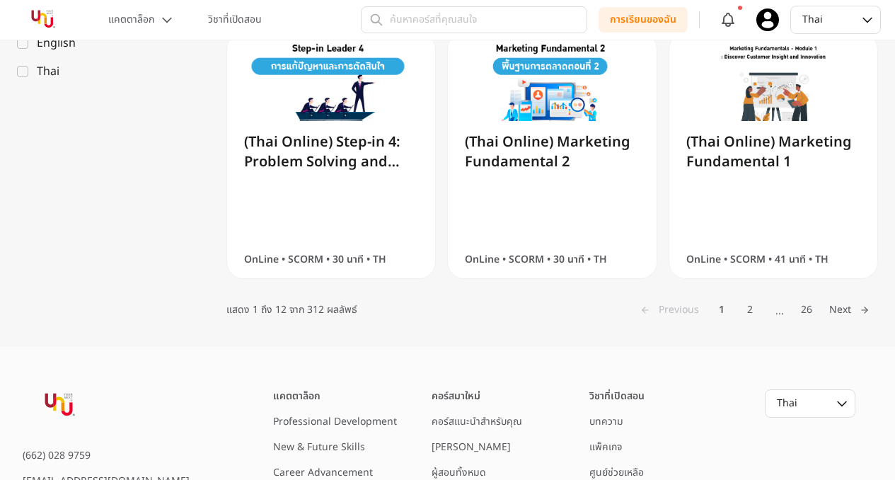
click at [748, 308] on button "2" at bounding box center [750, 310] width 28 height 28
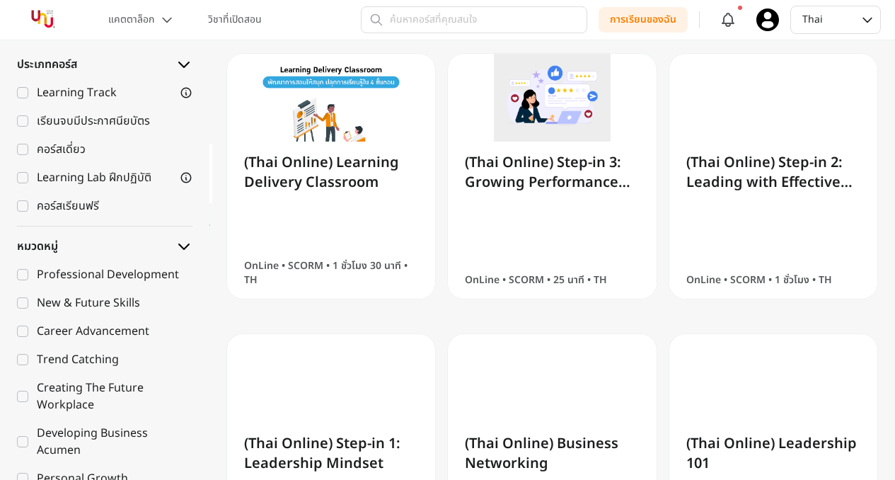
scroll to position [559, 0]
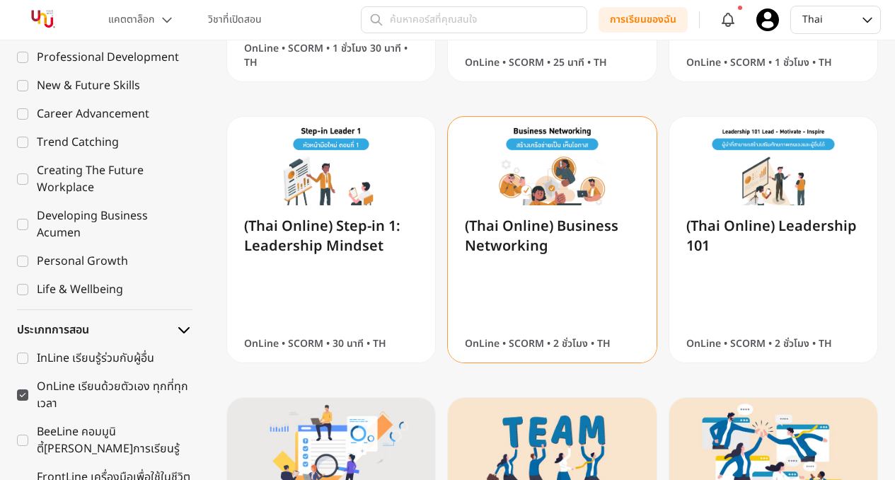
click at [645, 315] on div "(Thai Online) Business Networking OnLine • SCORM • 2 ชั่วโมง • TH" at bounding box center [552, 283] width 208 height 157
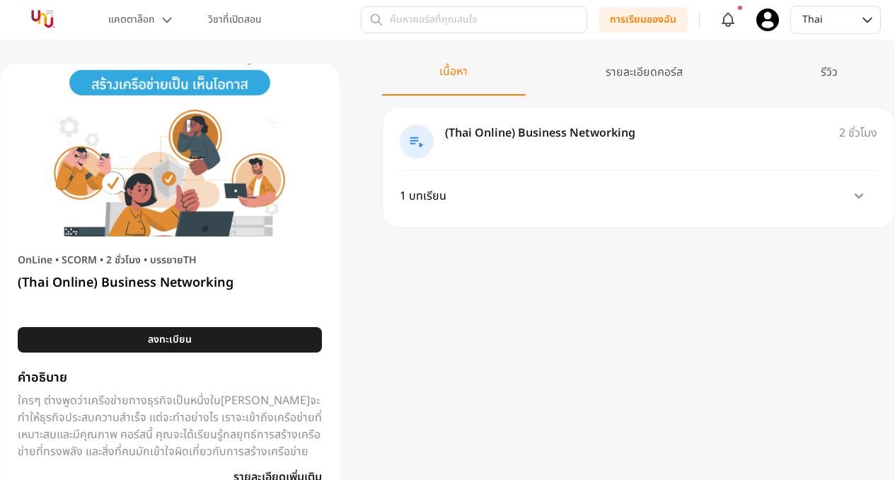
click at [553, 180] on section "2 ชั่วโมง 2 ชั่วโมง (Thai Online) Business Networking 1 บทเรียน" at bounding box center [638, 167] width 513 height 121
click at [566, 192] on div "1 บทเรียน" at bounding box center [620, 196] width 441 height 28
click at [569, 261] on div "2 ชั่วโมง" at bounding box center [522, 264] width 244 height 17
click at [432, 145] on div at bounding box center [417, 142] width 34 height 34
click at [425, 145] on div at bounding box center [417, 142] width 34 height 34
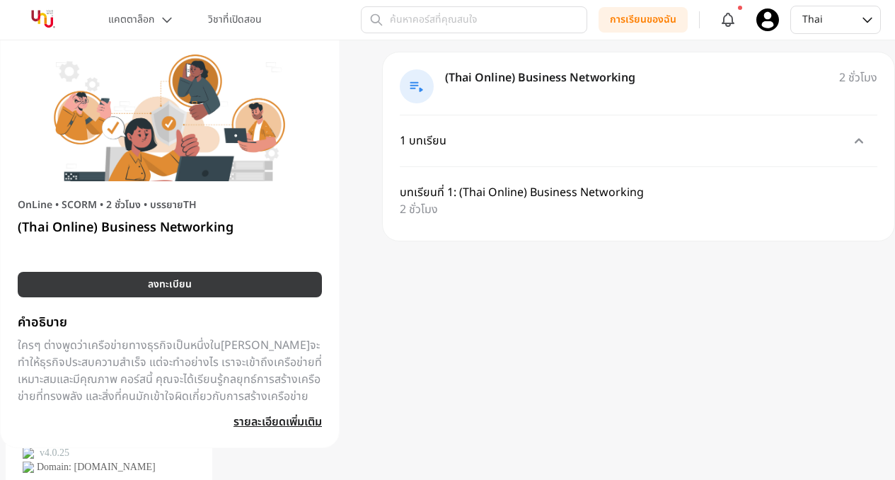
scroll to position [62, 0]
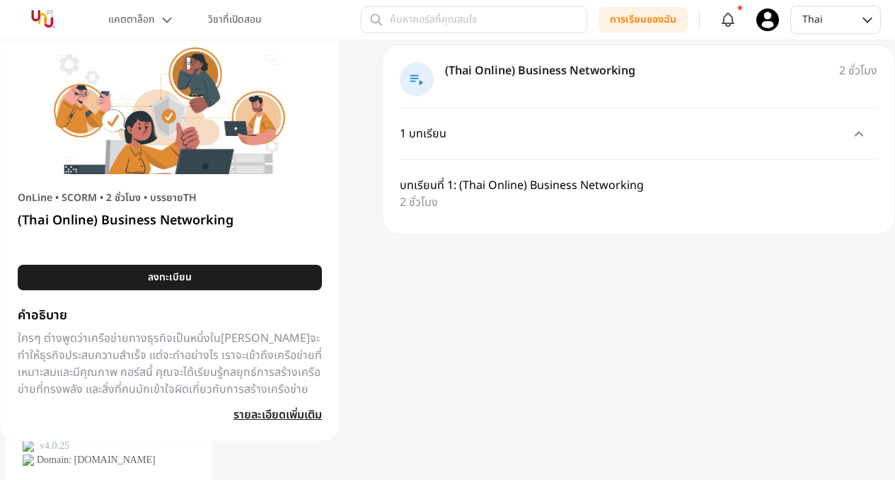
click at [287, 294] on section "OnLine • SCORM • 2 ชั่วโมง • บรรยายTH (Thai Online) Business Networking ลงทะเบี…" at bounding box center [170, 307] width 338 height 266
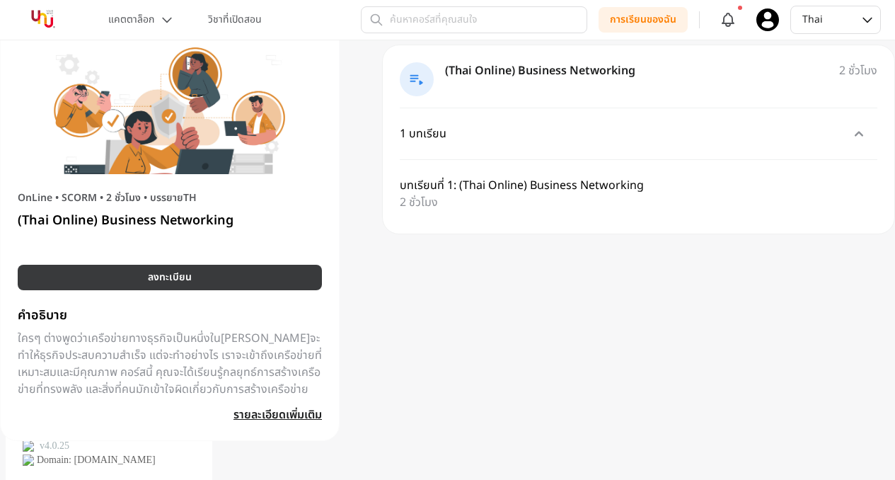
click at [284, 281] on button "ลงทะเบียน" at bounding box center [170, 277] width 304 height 25
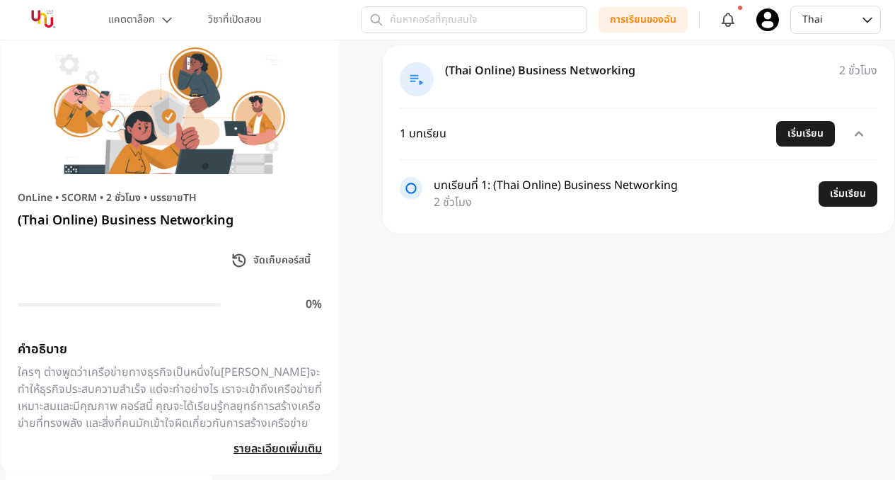
click at [569, 220] on section "2 ชั่วโมง 2 ชั่วโมง (Thai Online) Business Networking 1 บทเรียน เริ่มเรียน บทเร…" at bounding box center [638, 140] width 513 height 190
click at [873, 188] on button "เริ่มเรียน" at bounding box center [848, 193] width 59 height 25
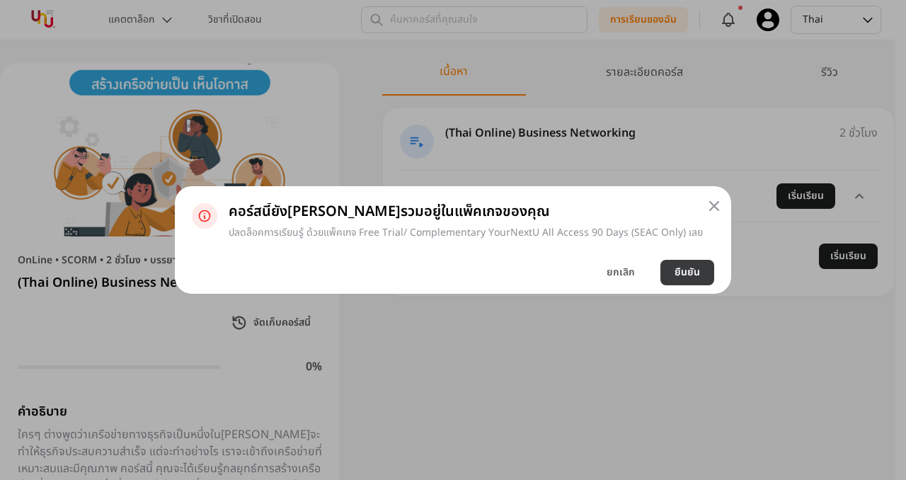
click at [669, 266] on button "ยืนยัน" at bounding box center [687, 272] width 54 height 25
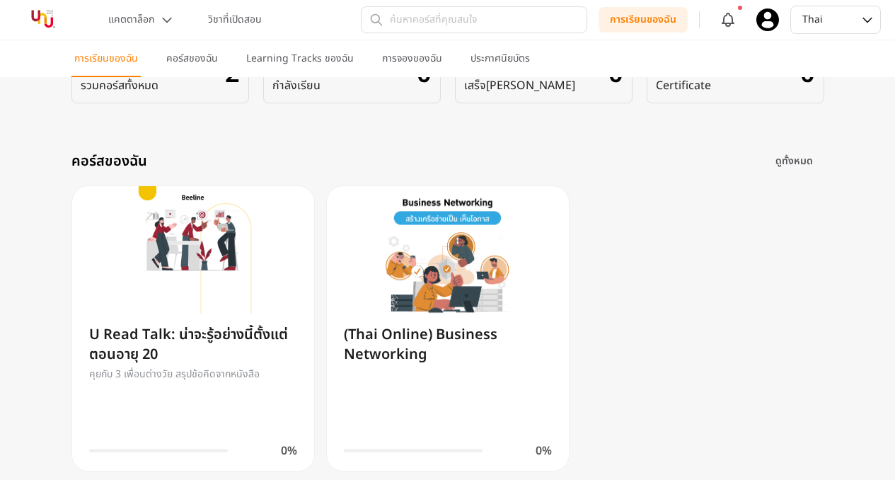
scroll to position [283, 0]
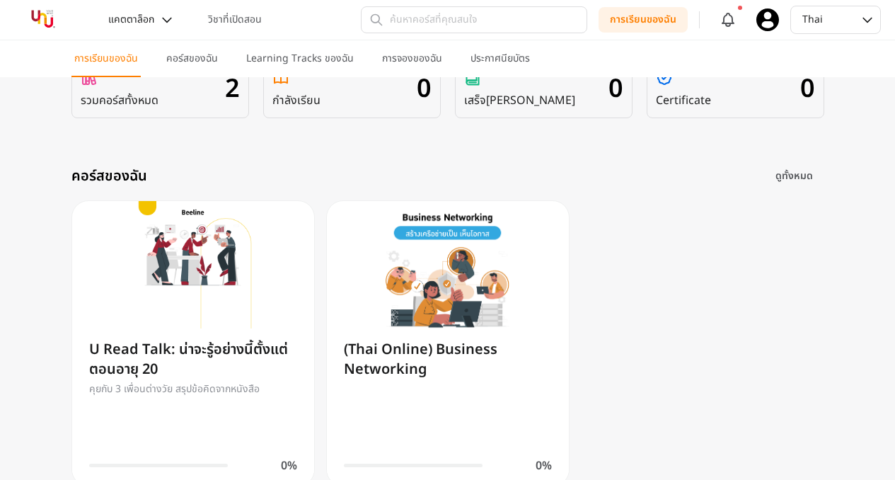
click at [169, 28] on button "แคตตาล็อก" at bounding box center [141, 19] width 83 height 25
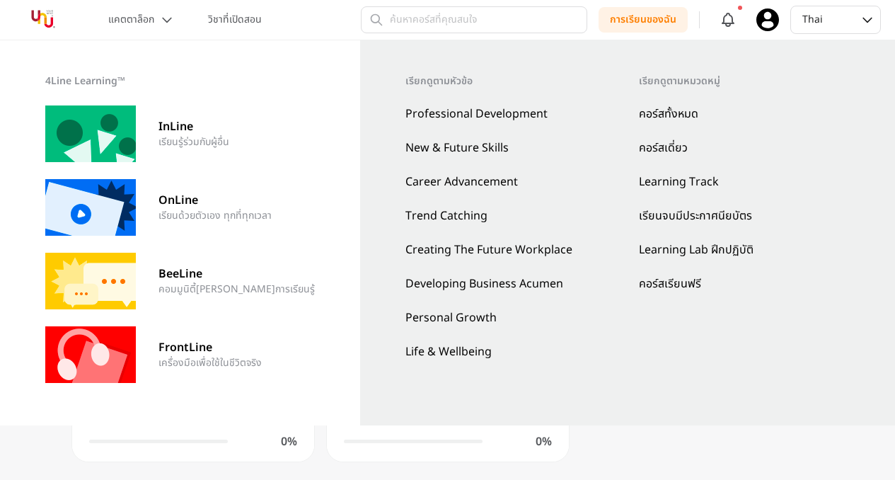
scroll to position [304, 0]
click at [776, 28] on icon at bounding box center [767, 19] width 23 height 23
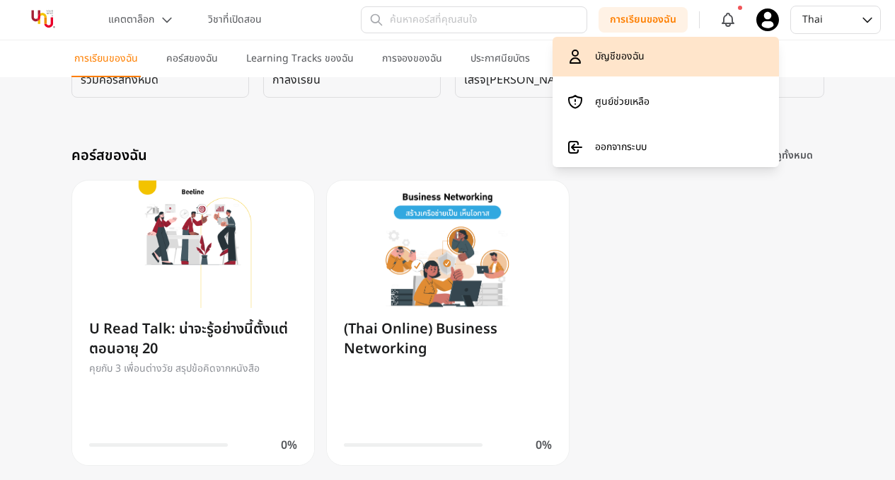
click at [632, 50] on p "บัญชีของฉัน" at bounding box center [620, 57] width 50 height 14
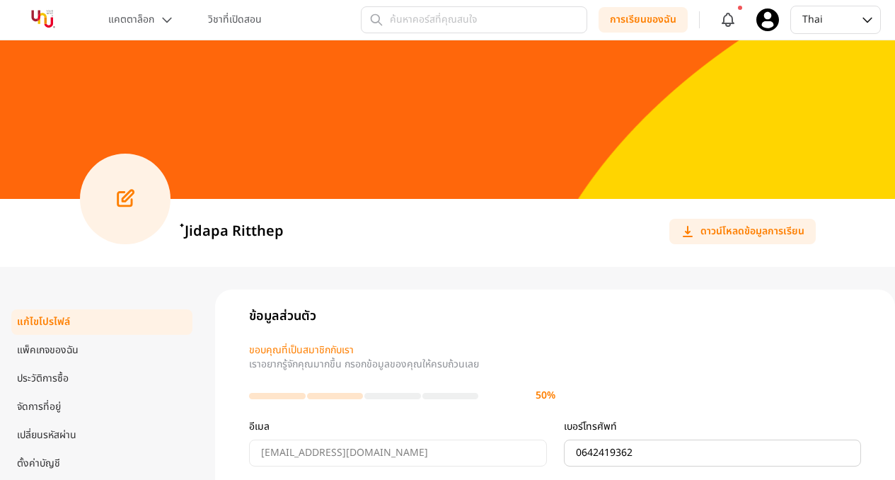
scroll to position [60, 0]
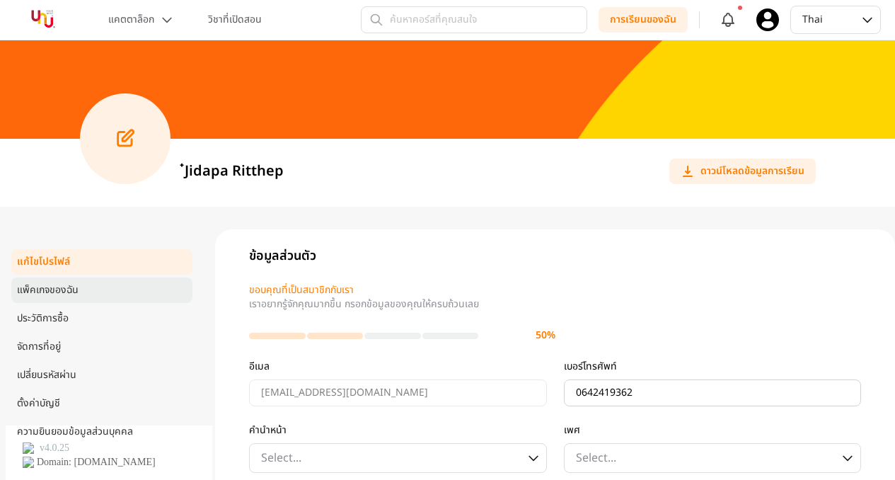
click at [130, 294] on link "แพ็คเกจของฉัน" at bounding box center [100, 290] width 167 height 14
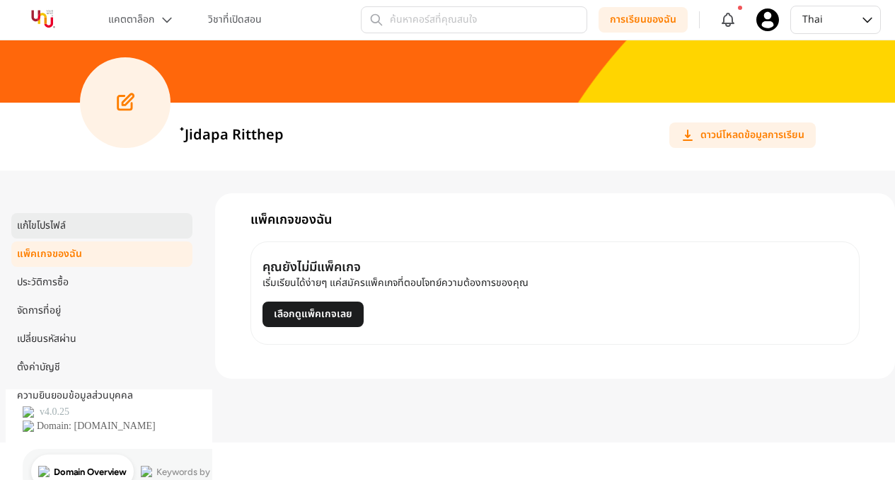
scroll to position [123, 0]
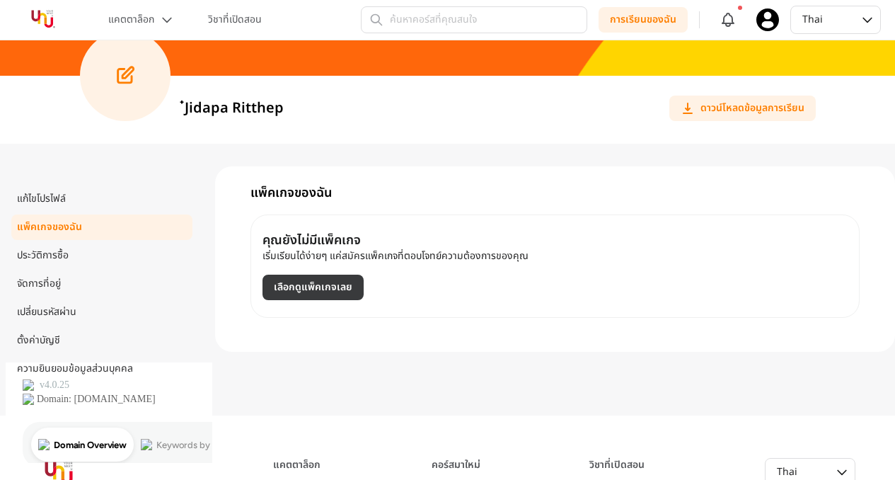
click at [289, 291] on button "เลือกดูแพ็คเกจเลย" at bounding box center [313, 287] width 101 height 25
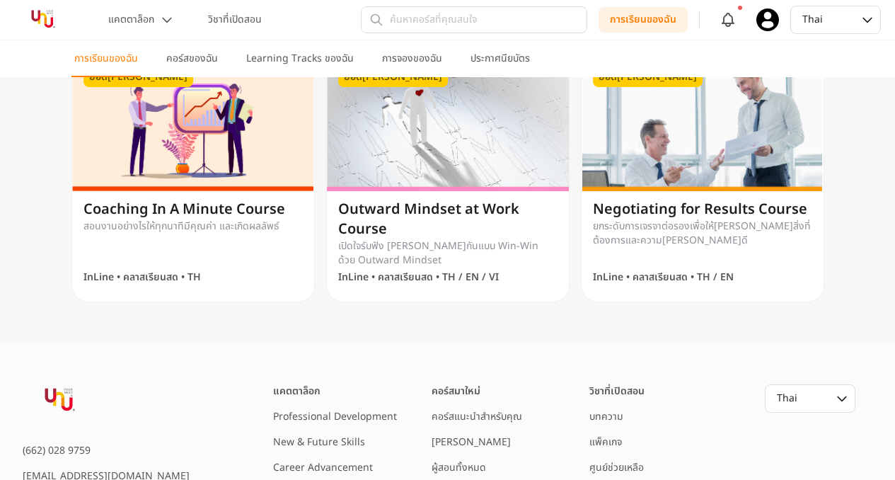
scroll to position [1068, 0]
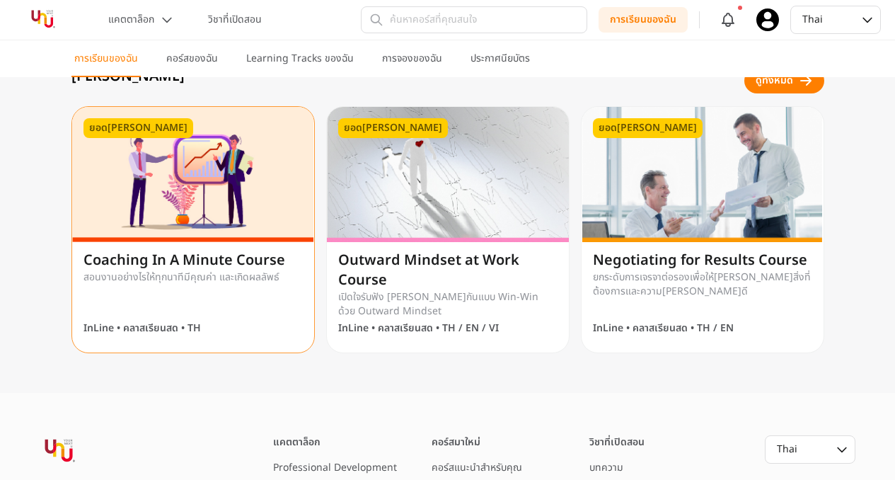
click at [287, 272] on p "สอนงานอย่างไรให้ทุกนาทีมีคุณค่า และเกิดผลลัพธ์" at bounding box center [192, 277] width 219 height 14
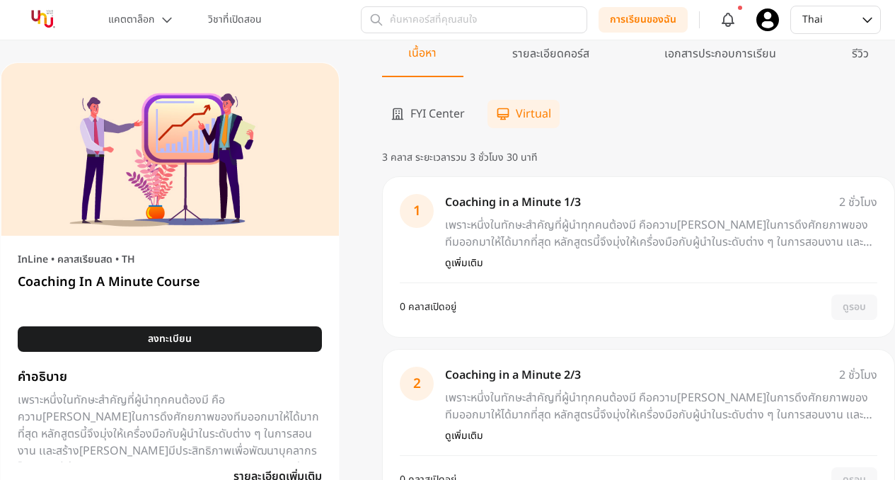
scroll to position [18, 0]
click at [524, 70] on div "รายละเอียดคอร์ส" at bounding box center [551, 61] width 130 height 31
